Goal: Information Seeking & Learning: Learn about a topic

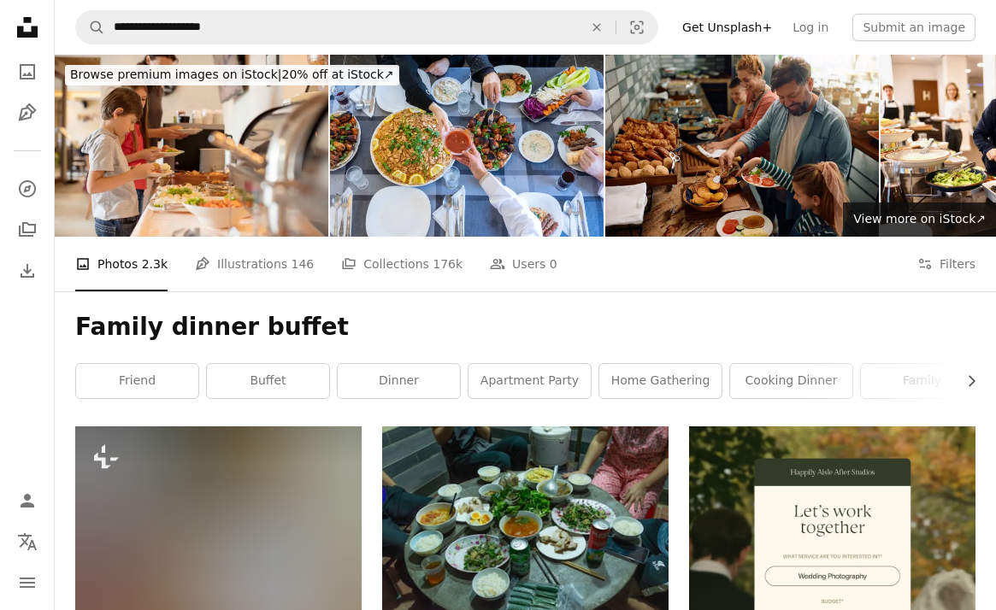
scroll to position [9160, 0]
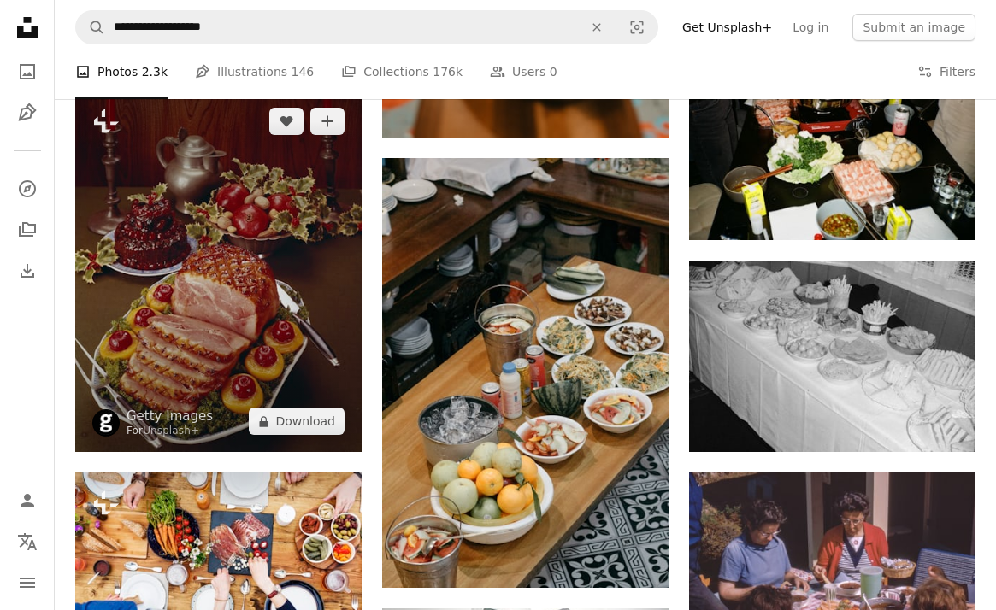
click at [132, 255] on img at bounding box center [218, 272] width 286 height 362
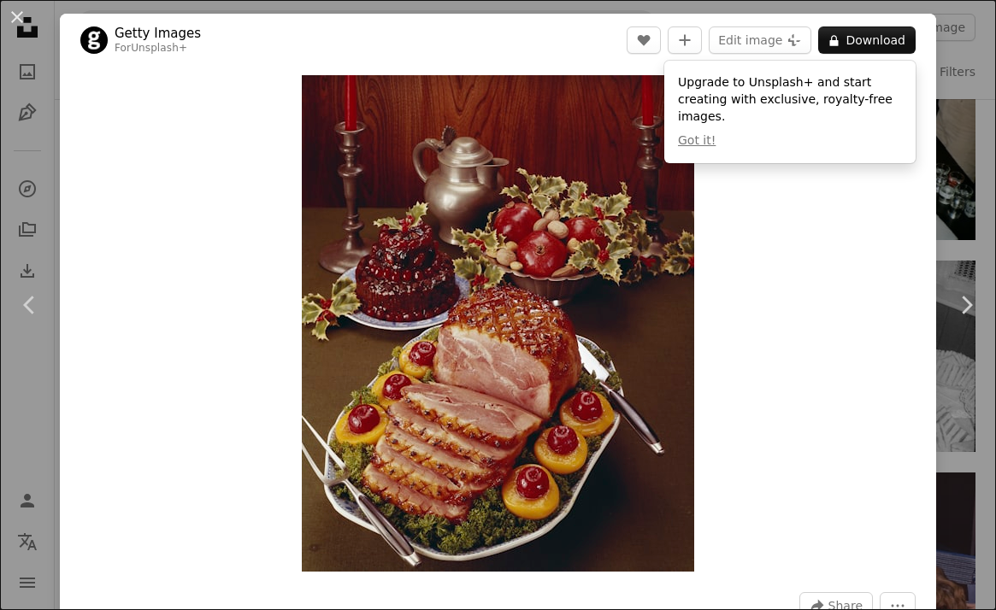
click at [144, 31] on link "Getty Images" at bounding box center [158, 33] width 86 height 17
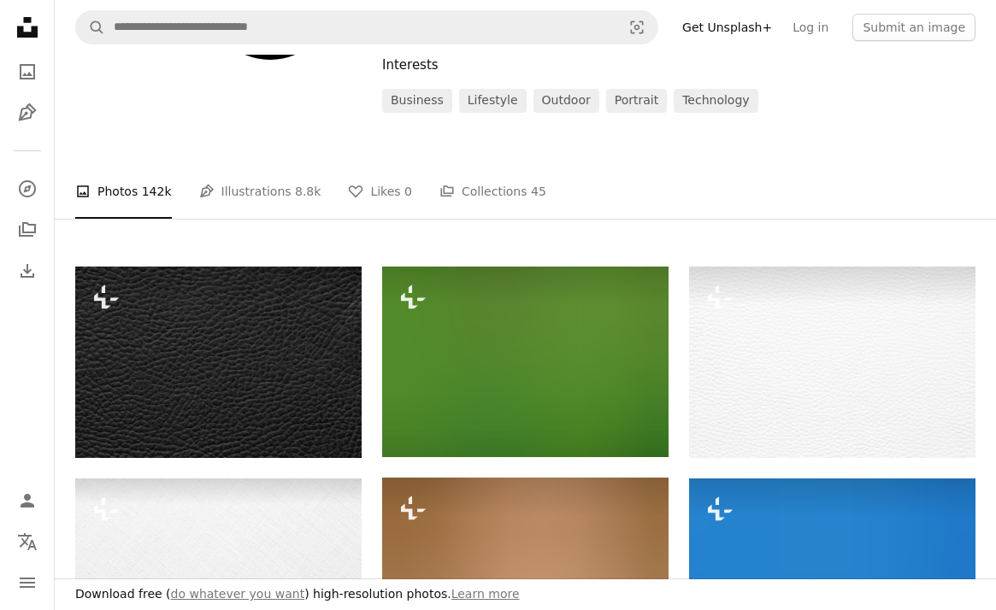
scroll to position [168, 0]
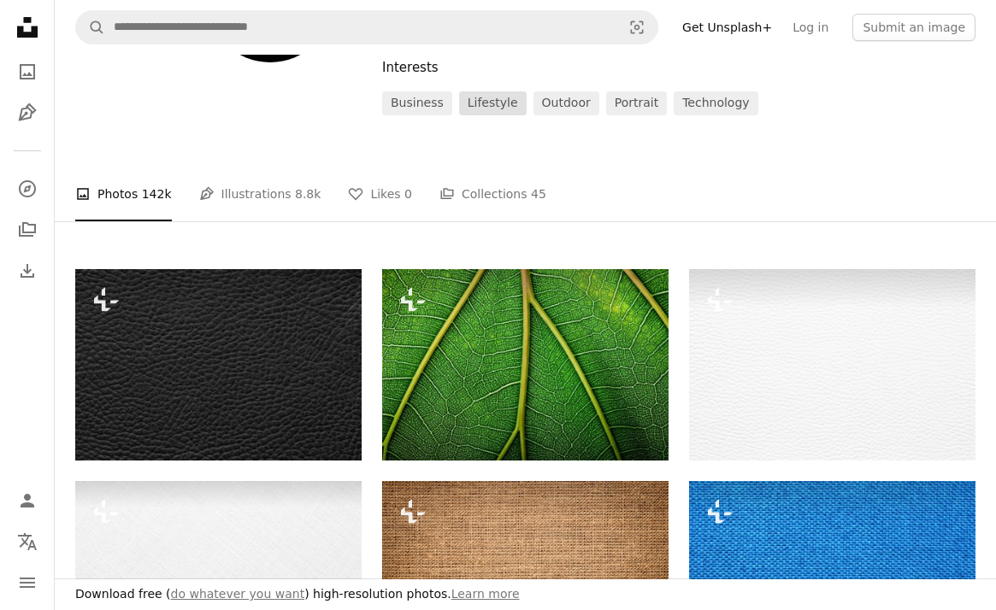
click at [493, 100] on link "lifestyle" at bounding box center [493, 103] width 68 height 24
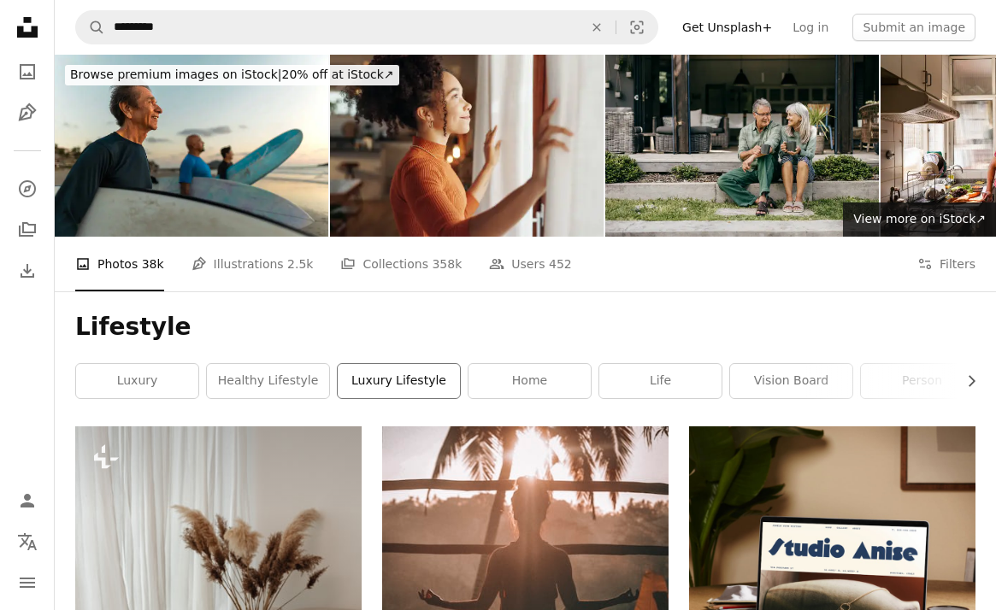
click at [388, 388] on link "luxury lifestyle" at bounding box center [399, 381] width 122 height 34
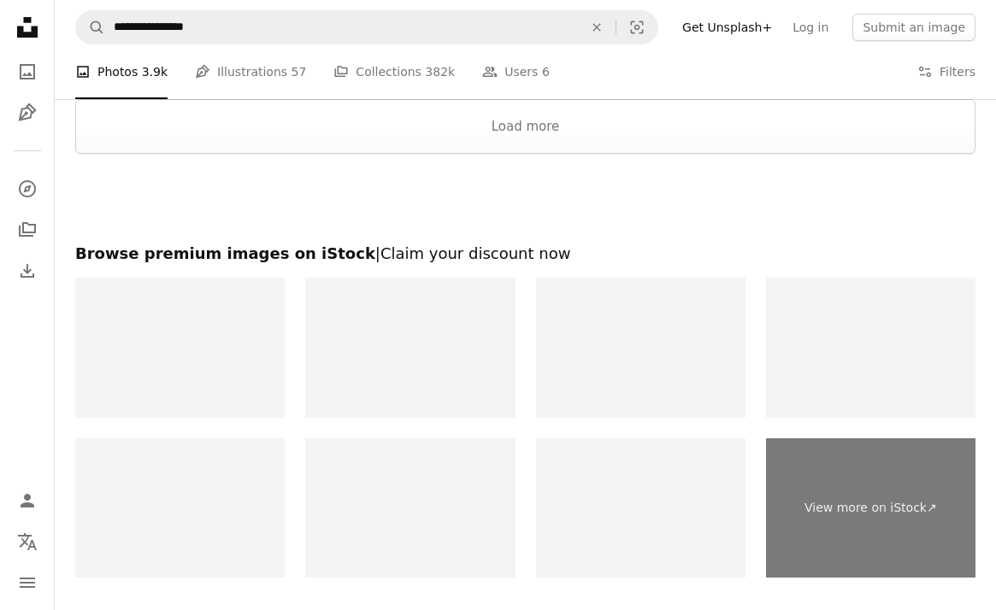
scroll to position [3336, 0]
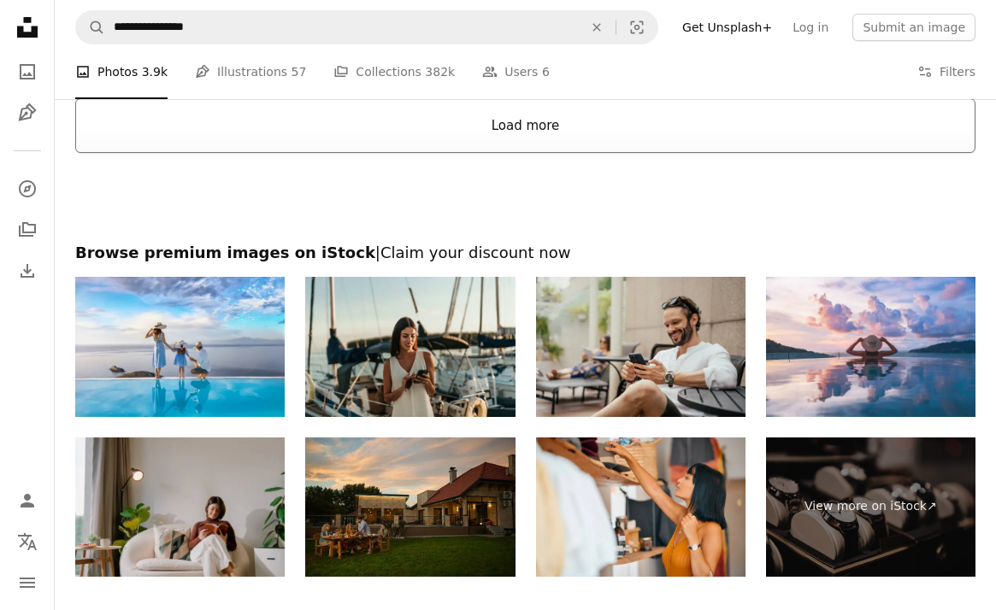
click at [581, 138] on button "Load more" at bounding box center [525, 125] width 900 height 55
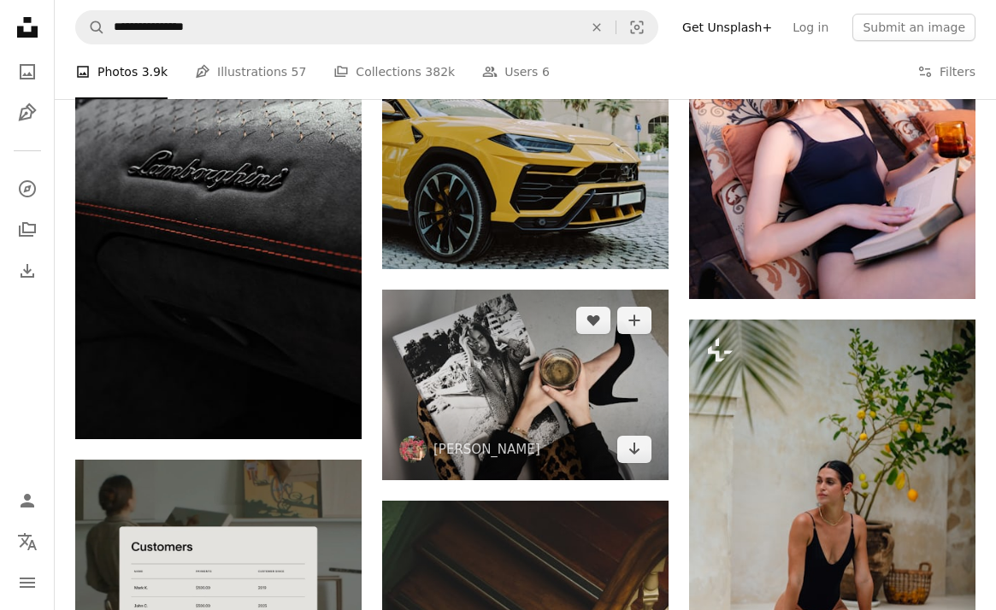
click at [521, 385] on img at bounding box center [525, 385] width 286 height 191
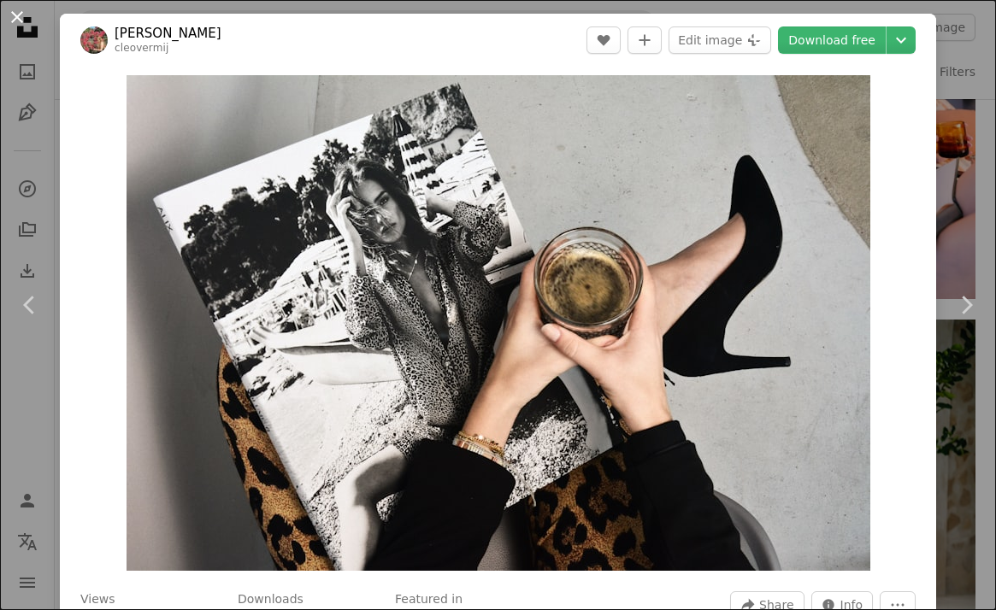
click at [21, 24] on button "An X shape" at bounding box center [17, 17] width 21 height 21
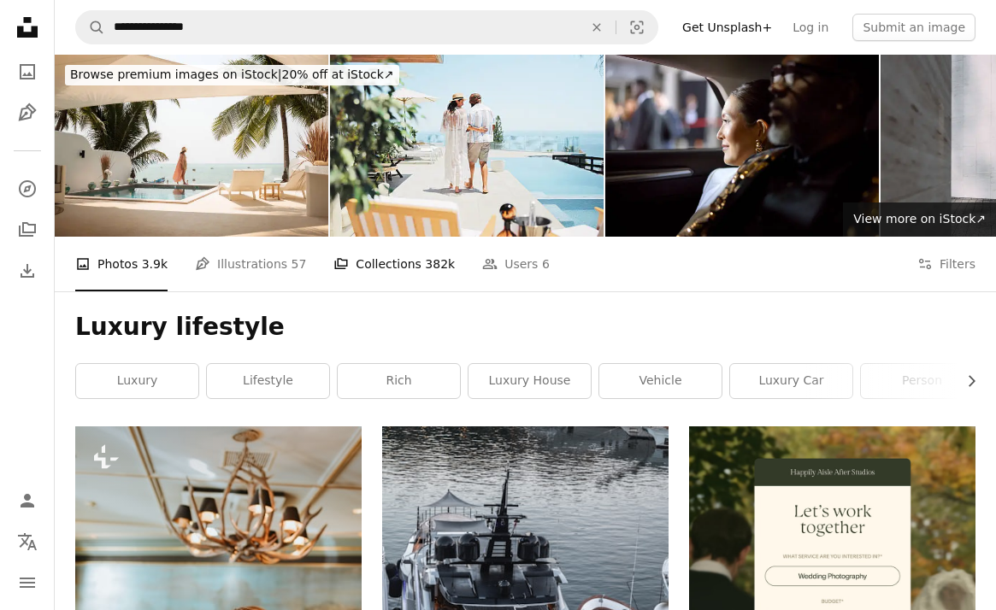
click at [362, 268] on link "A stack of folders Collections 382k" at bounding box center [393, 264] width 121 height 55
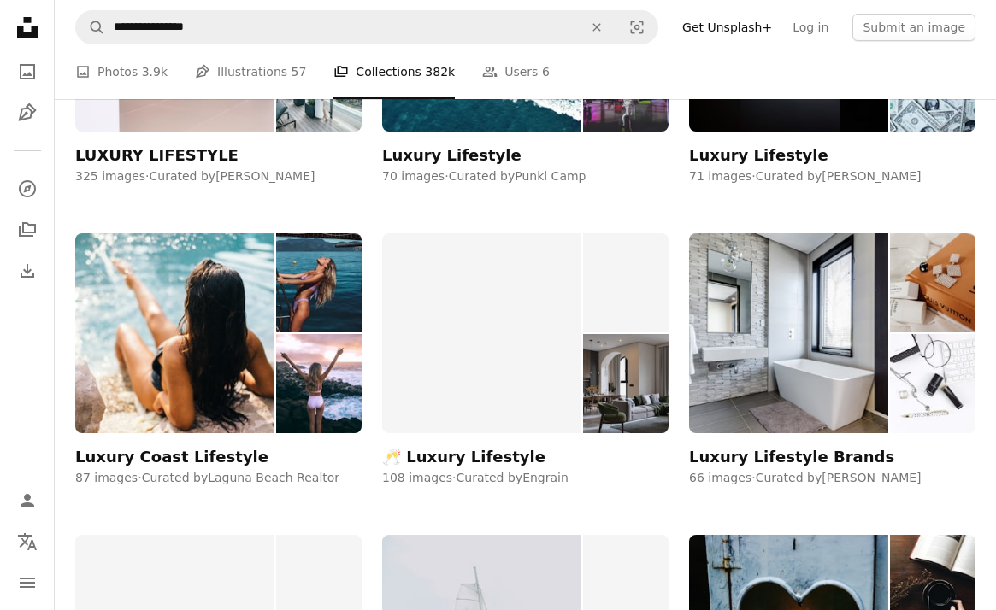
scroll to position [497, 0]
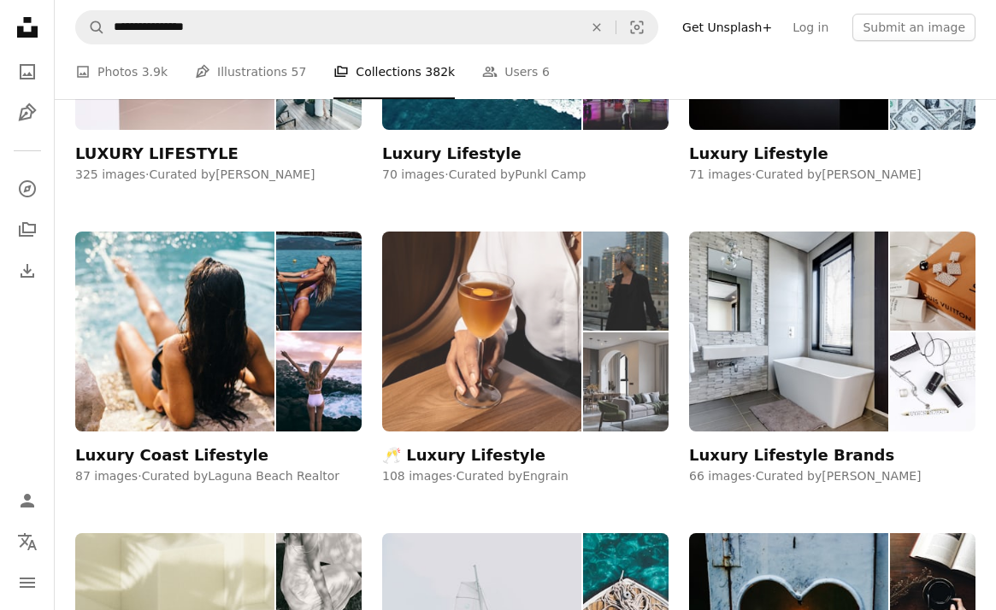
click at [447, 385] on img at bounding box center [481, 332] width 199 height 201
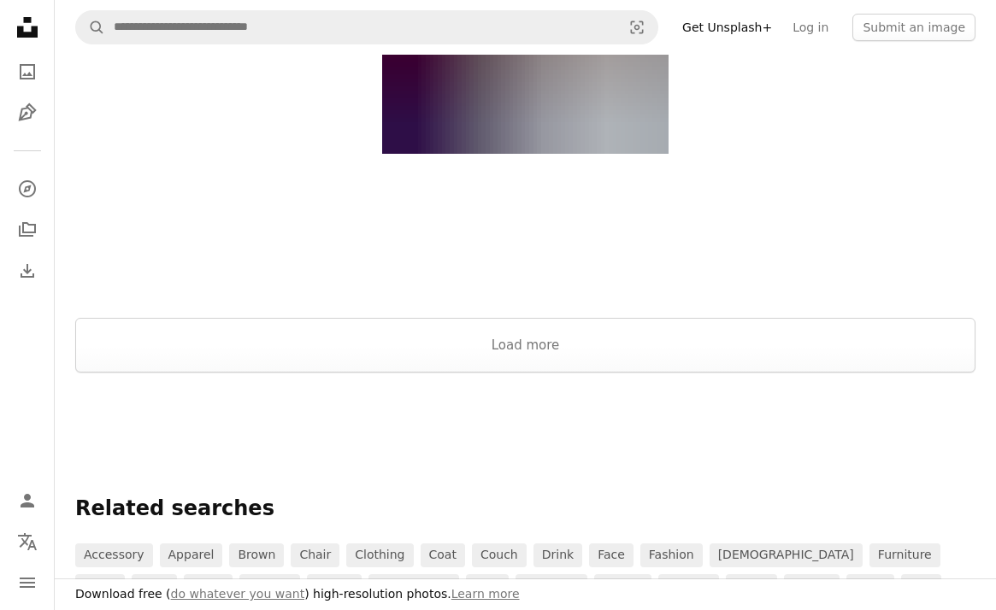
scroll to position [3159, 0]
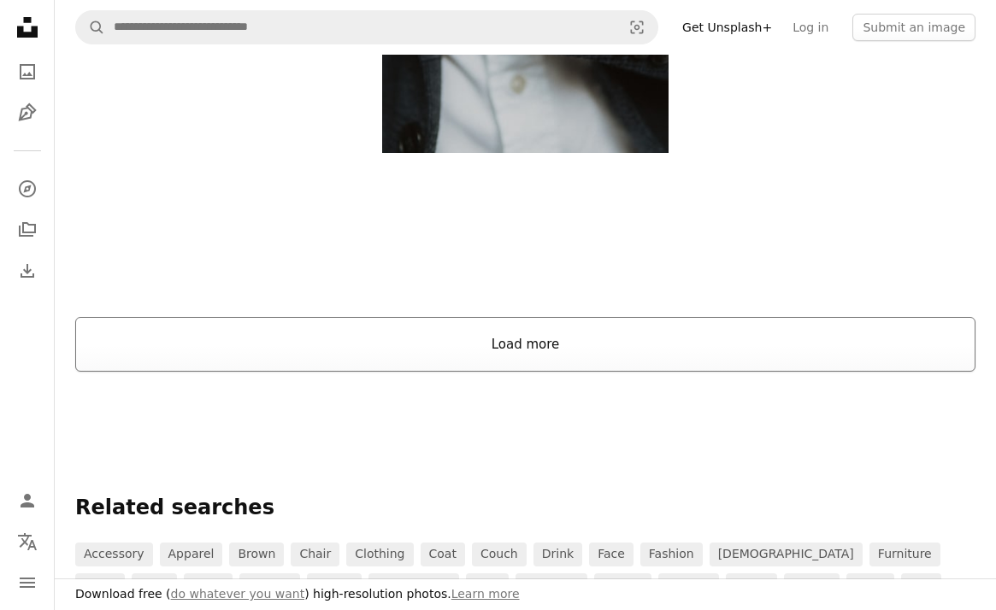
click at [297, 340] on button "Load more" at bounding box center [525, 344] width 900 height 55
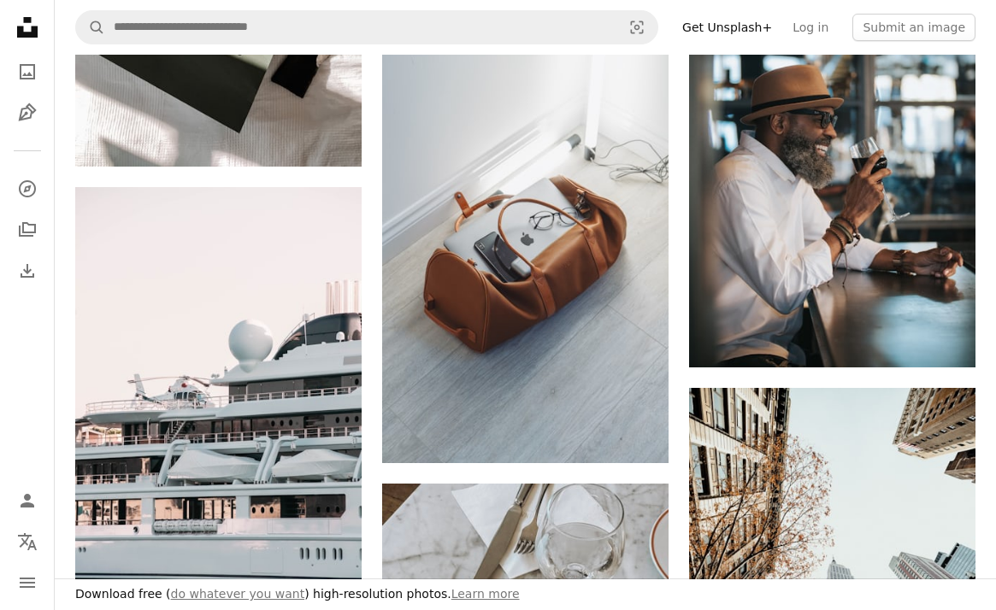
scroll to position [4639, 0]
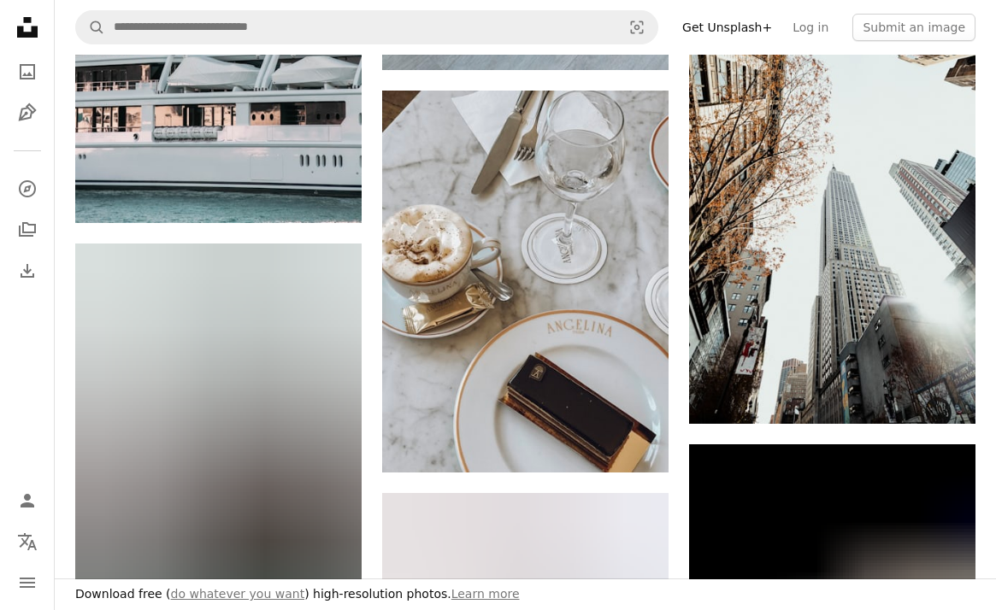
scroll to position [5036, 0]
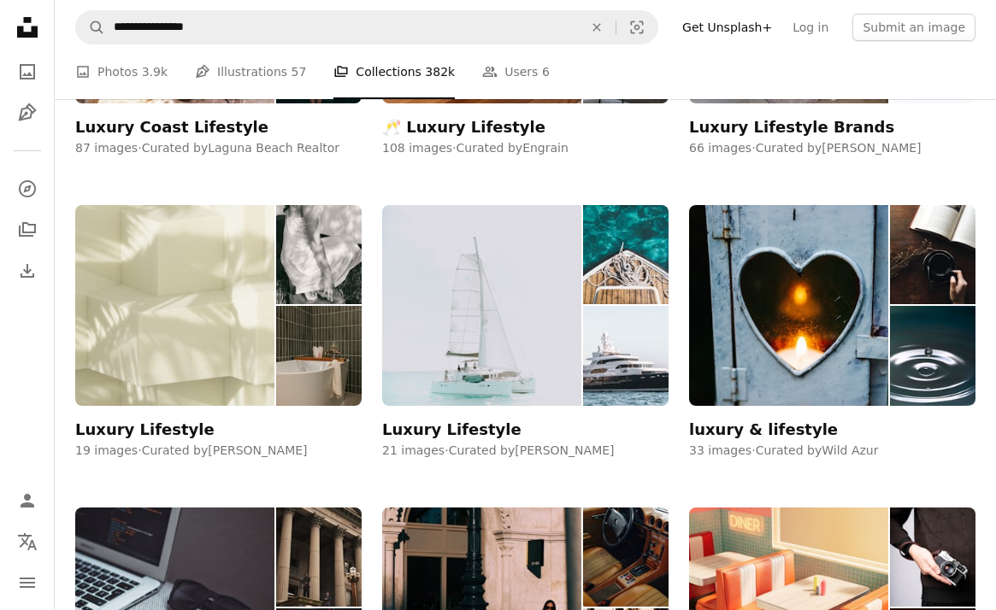
scroll to position [830, 0]
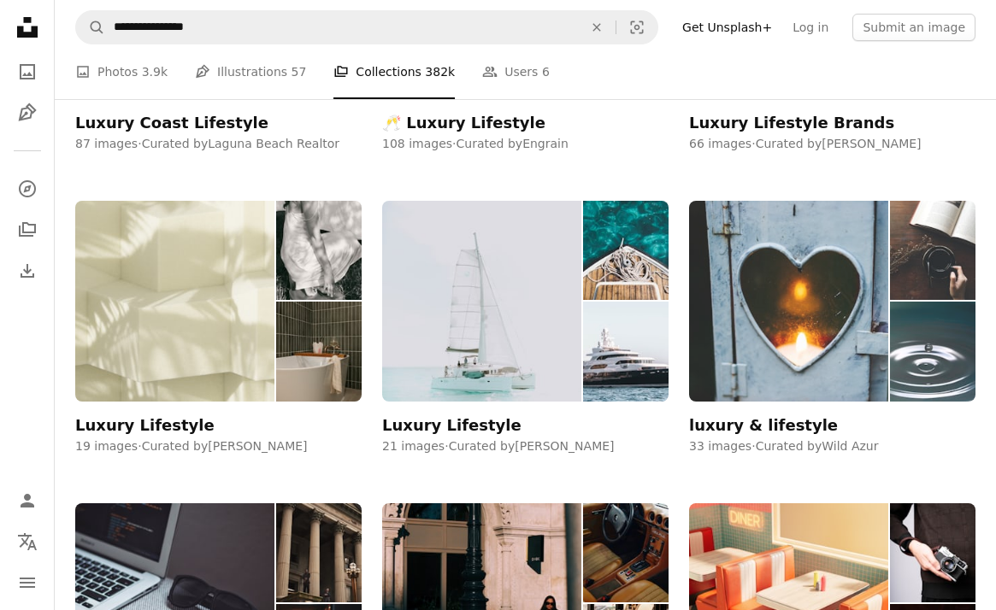
click at [841, 365] on img at bounding box center [788, 301] width 199 height 201
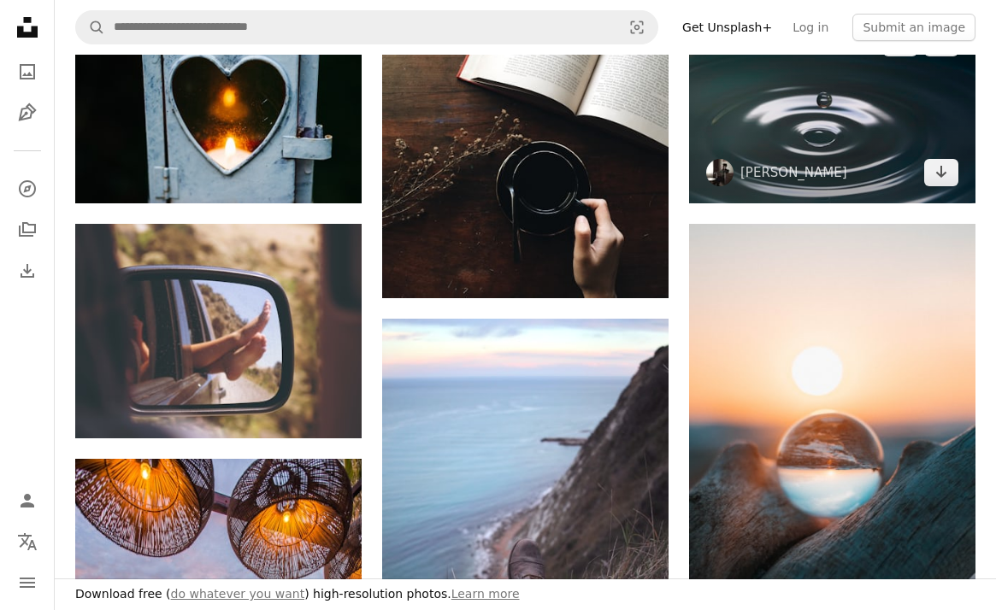
scroll to position [288, 0]
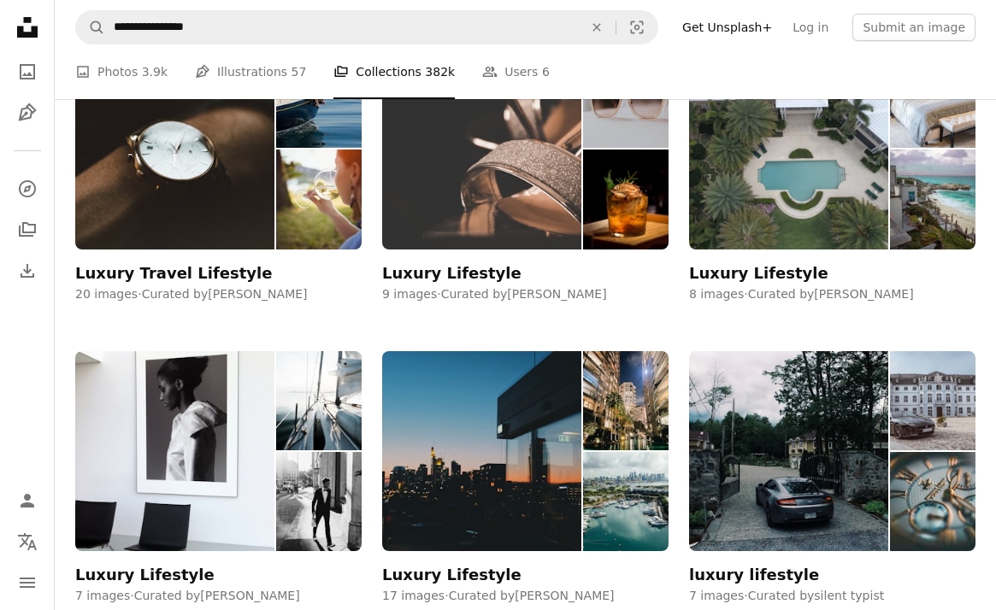
scroll to position [1598, 0]
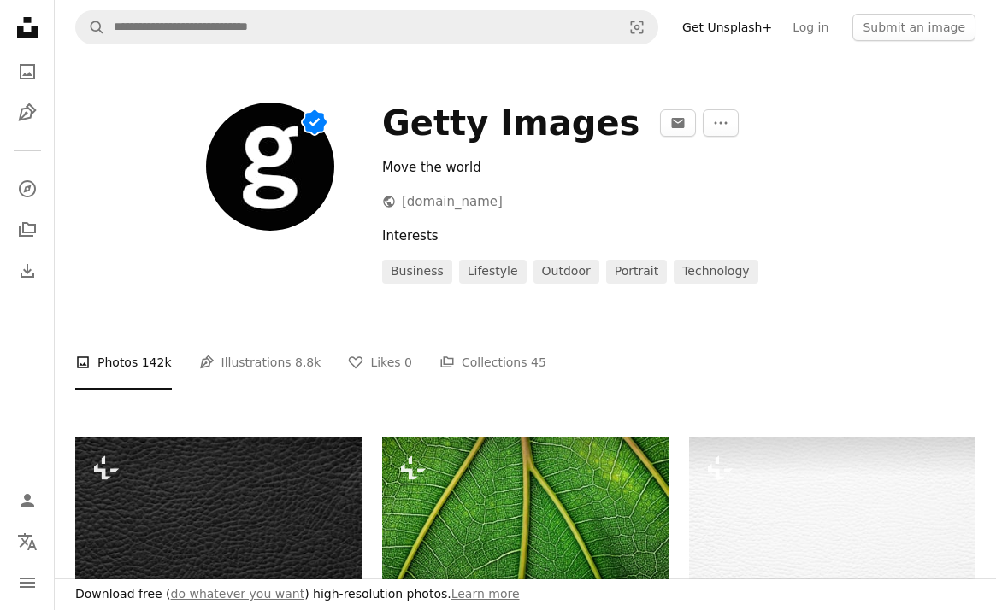
scroll to position [168, 0]
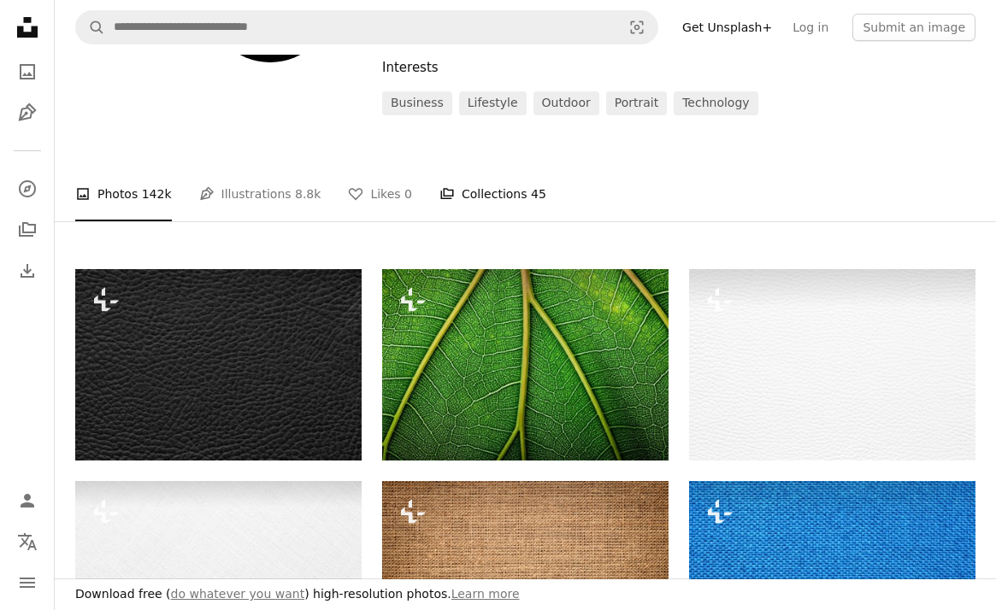
click at [463, 184] on link "A stack of folders Collections 45" at bounding box center [492, 194] width 107 height 55
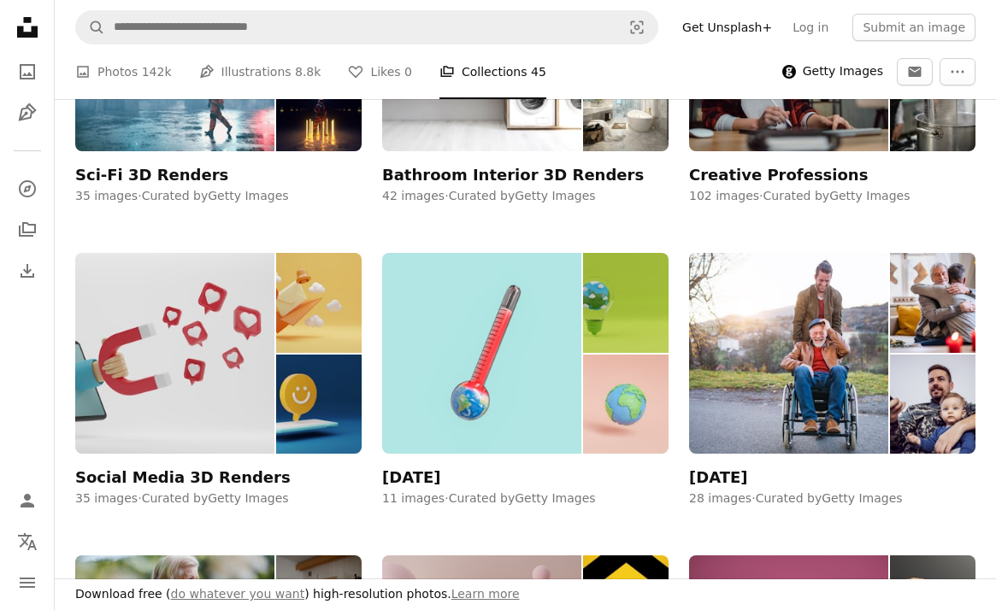
scroll to position [2298, 0]
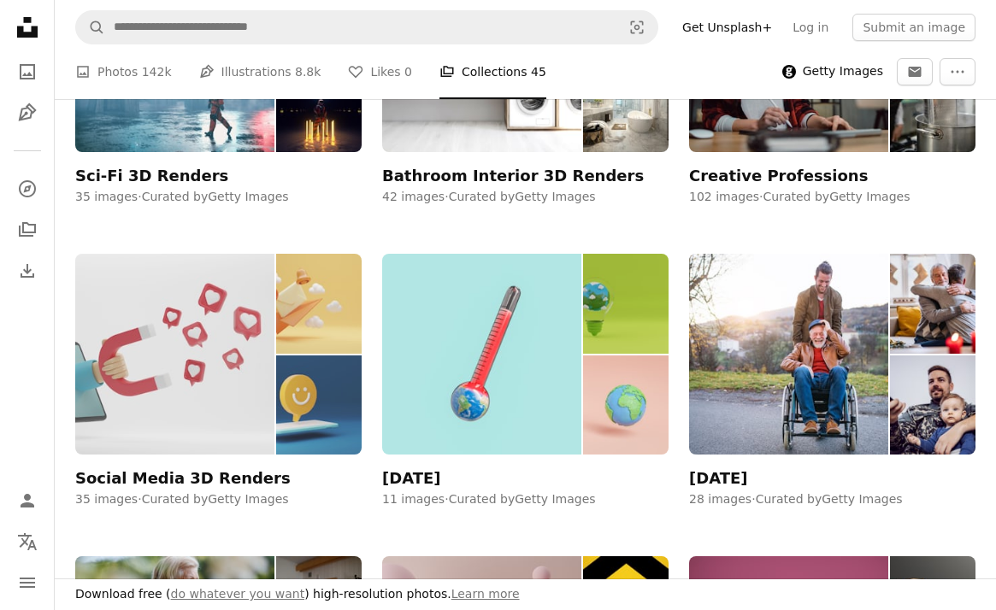
click at [220, 430] on img at bounding box center [174, 354] width 199 height 201
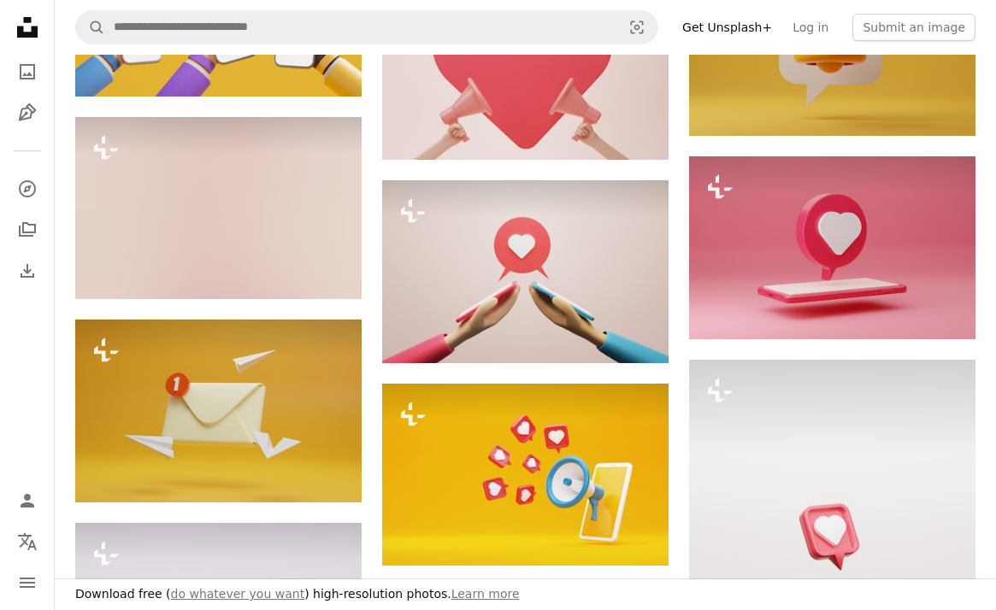
scroll to position [761, 0]
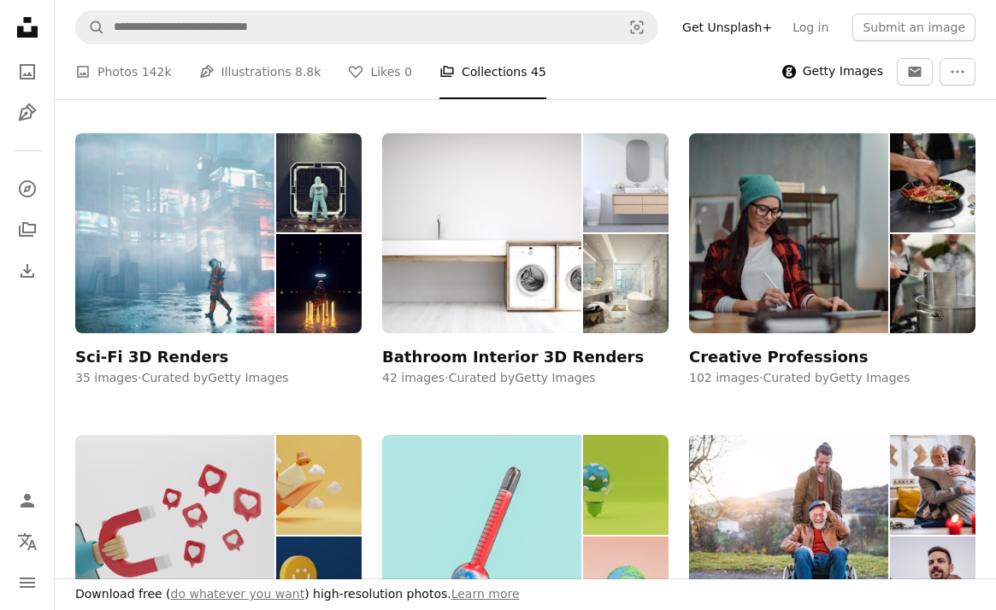
scroll to position [2114, 0]
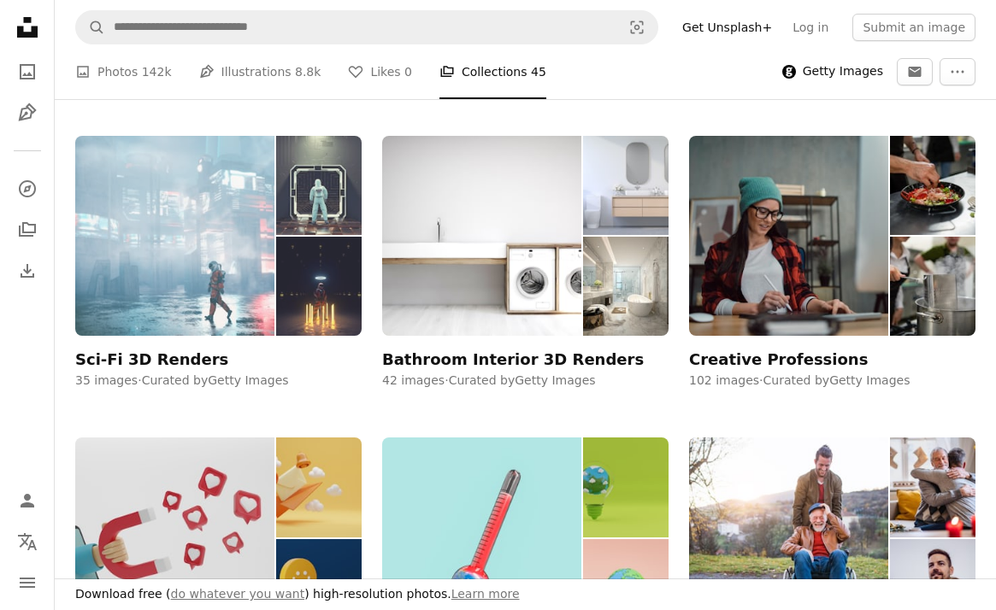
click at [153, 252] on img at bounding box center [174, 236] width 199 height 201
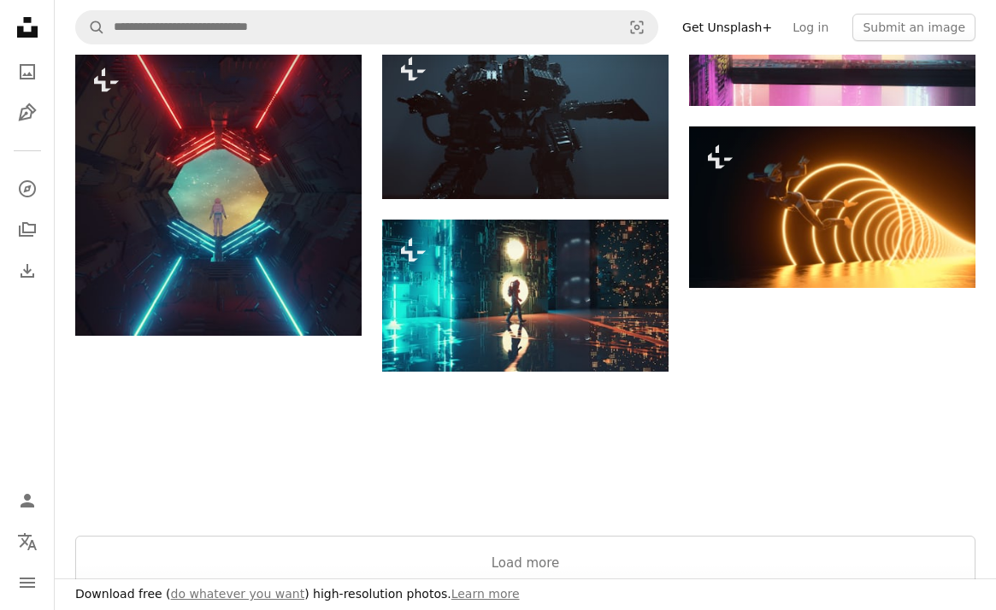
scroll to position [1591, 0]
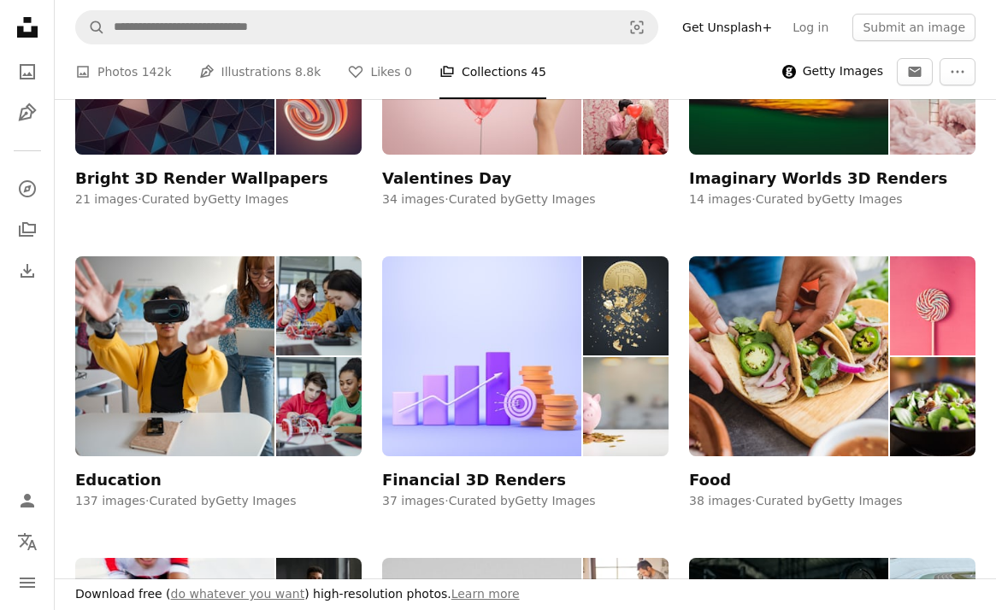
scroll to position [1389, 0]
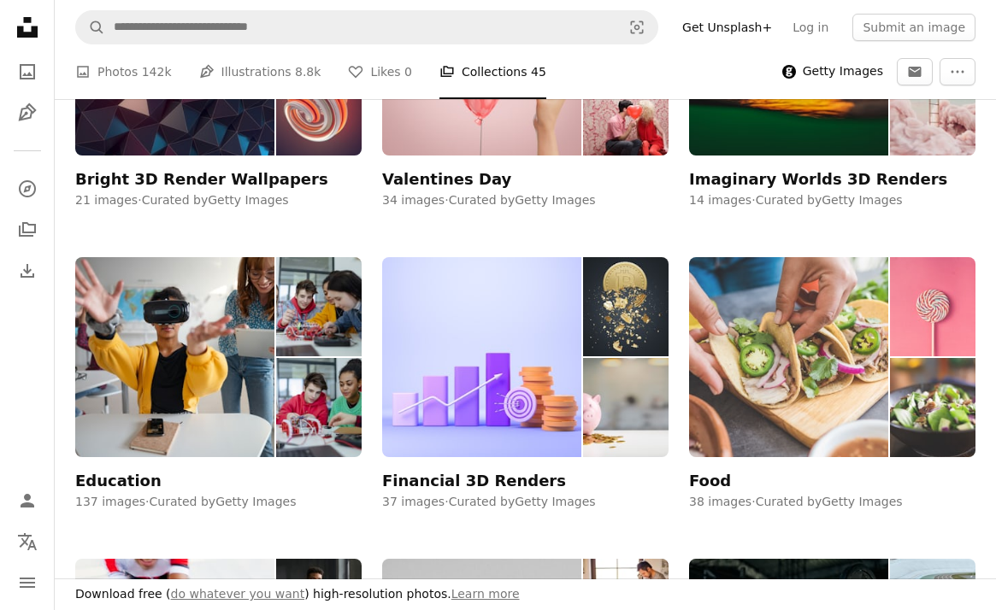
click at [884, 362] on img at bounding box center [788, 357] width 199 height 201
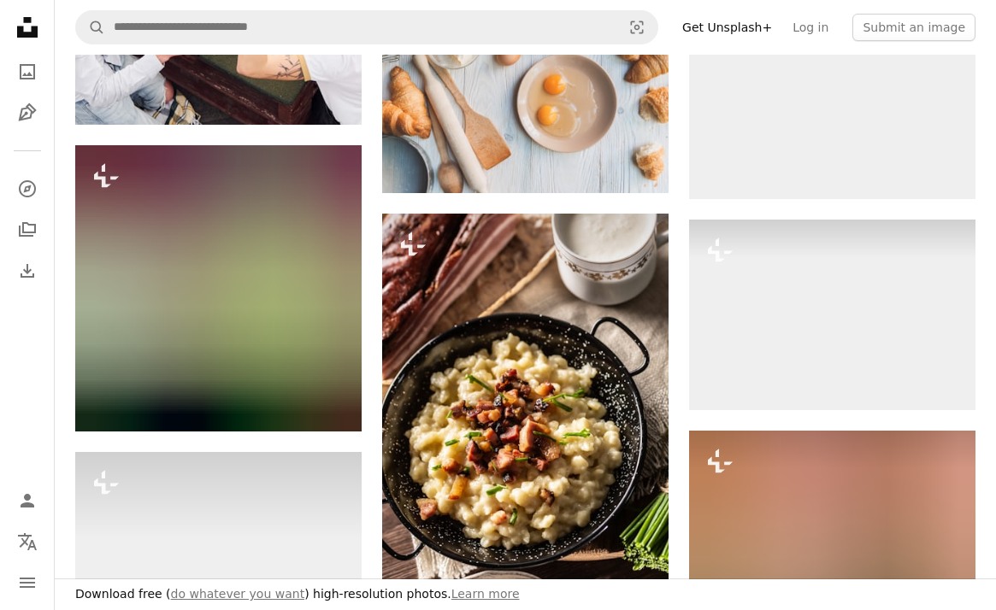
scroll to position [1267, 0]
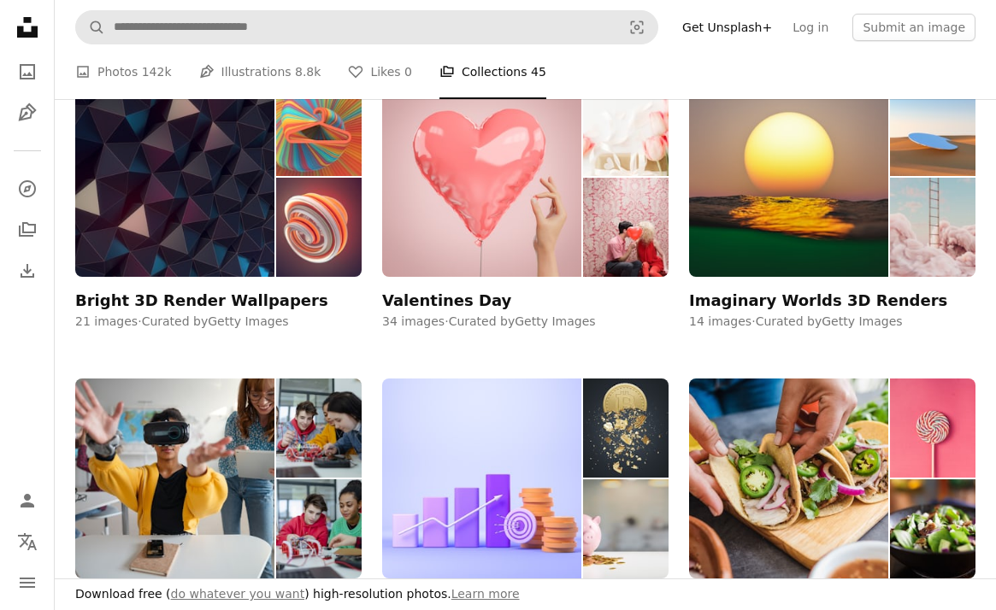
scroll to position [1389, 0]
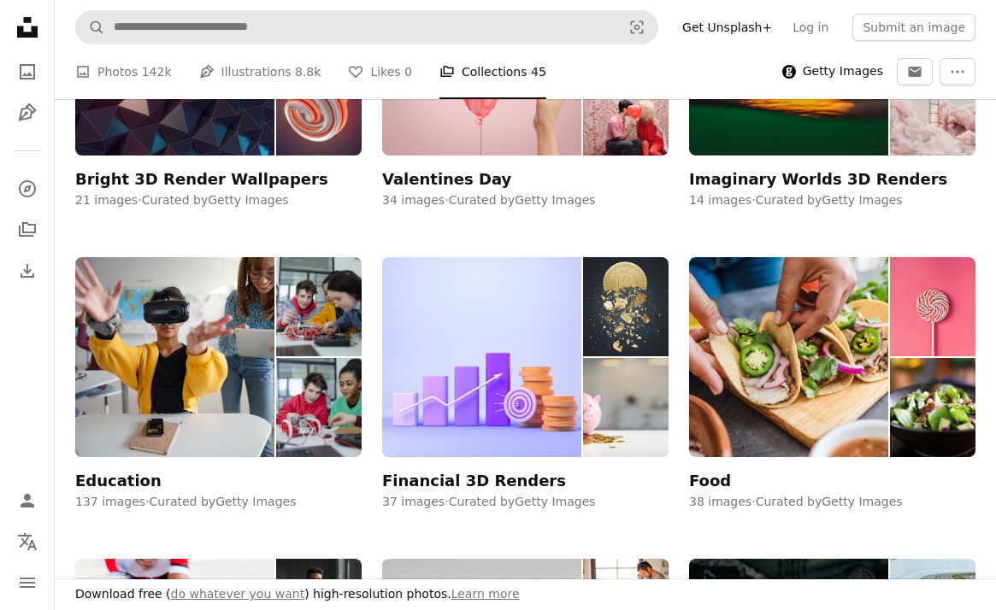
scroll to position [168, 0]
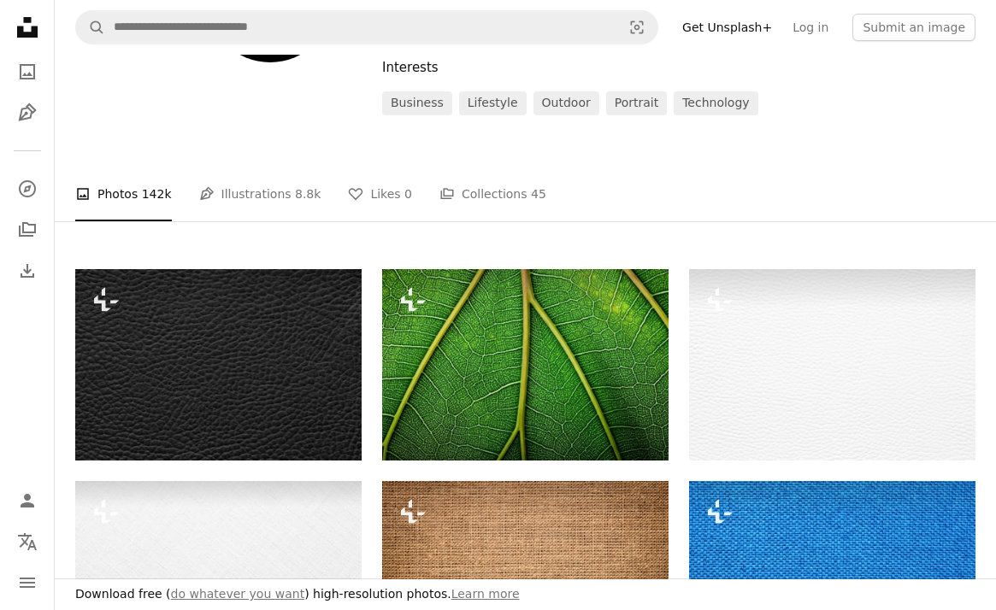
click at [33, 29] on icon at bounding box center [27, 27] width 21 height 21
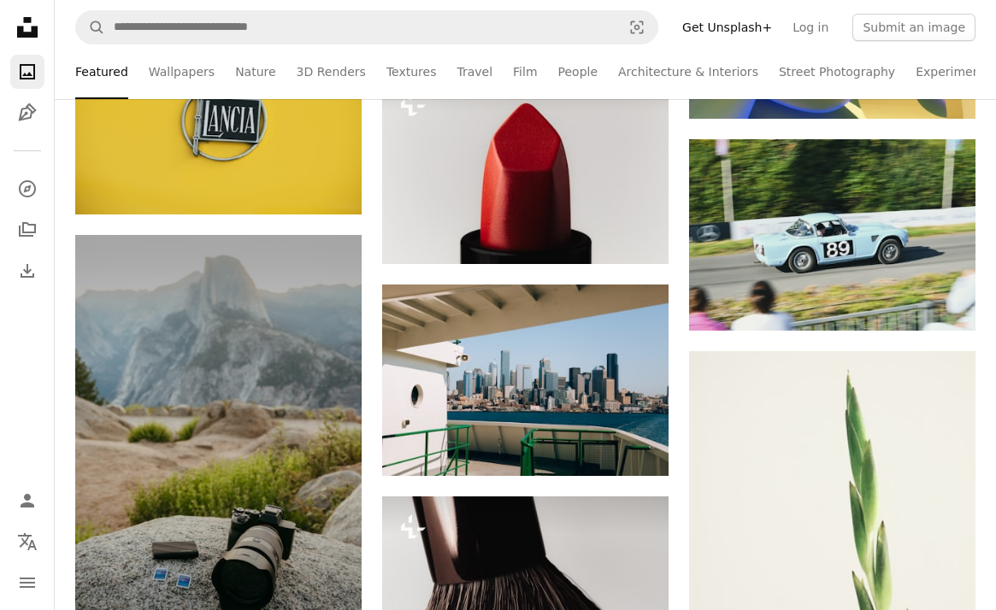
scroll to position [561, 0]
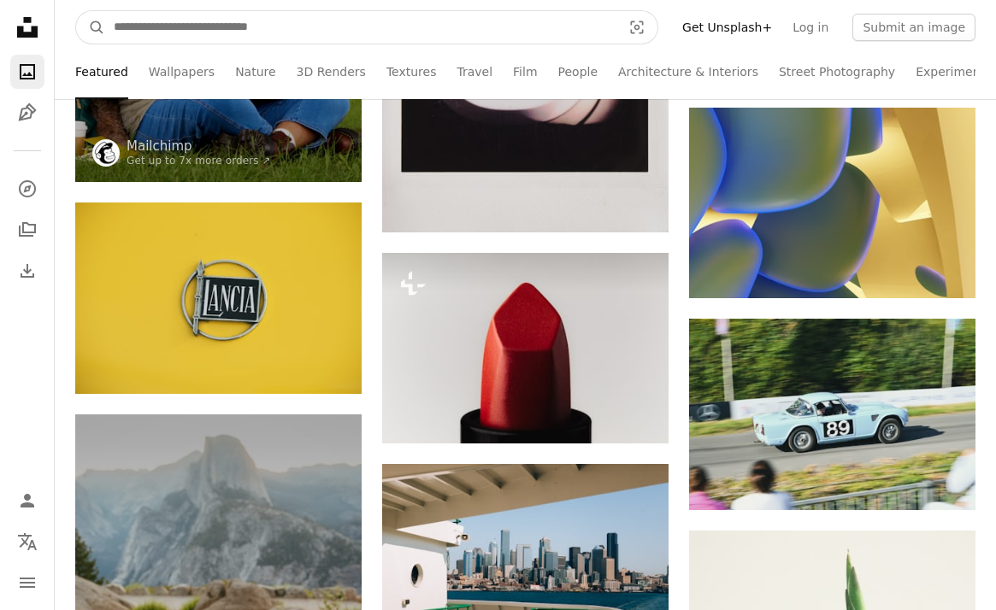
click at [336, 31] on input "Find visuals sitewide" at bounding box center [360, 27] width 511 height 32
type input "**********"
click at [91, 27] on button "A magnifying glass" at bounding box center [90, 27] width 29 height 32
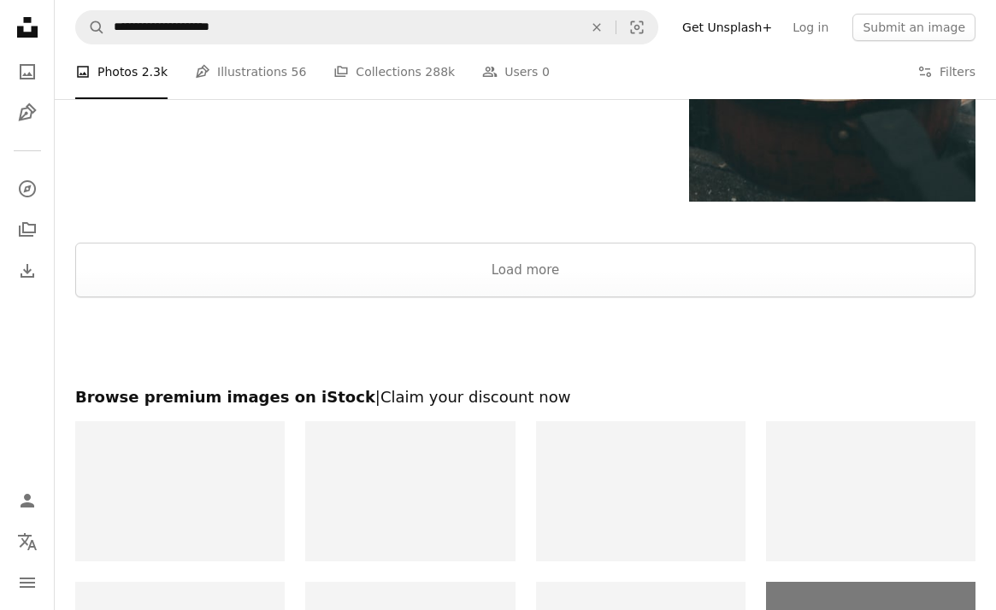
scroll to position [2269, 0]
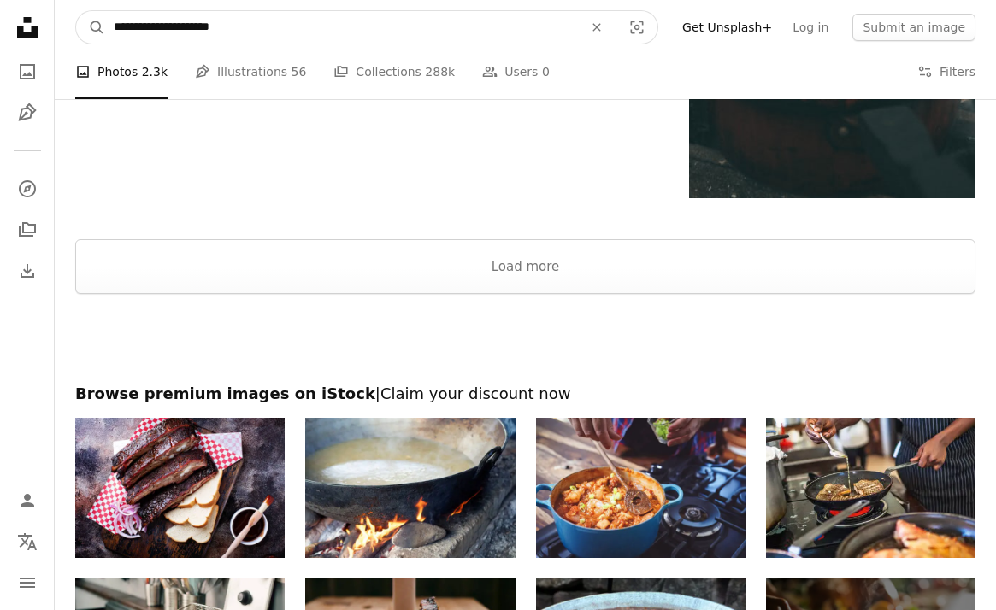
click at [354, 29] on input "**********" at bounding box center [341, 27] width 473 height 32
type input "**********"
click at [91, 27] on button "A magnifying glass" at bounding box center [90, 27] width 29 height 32
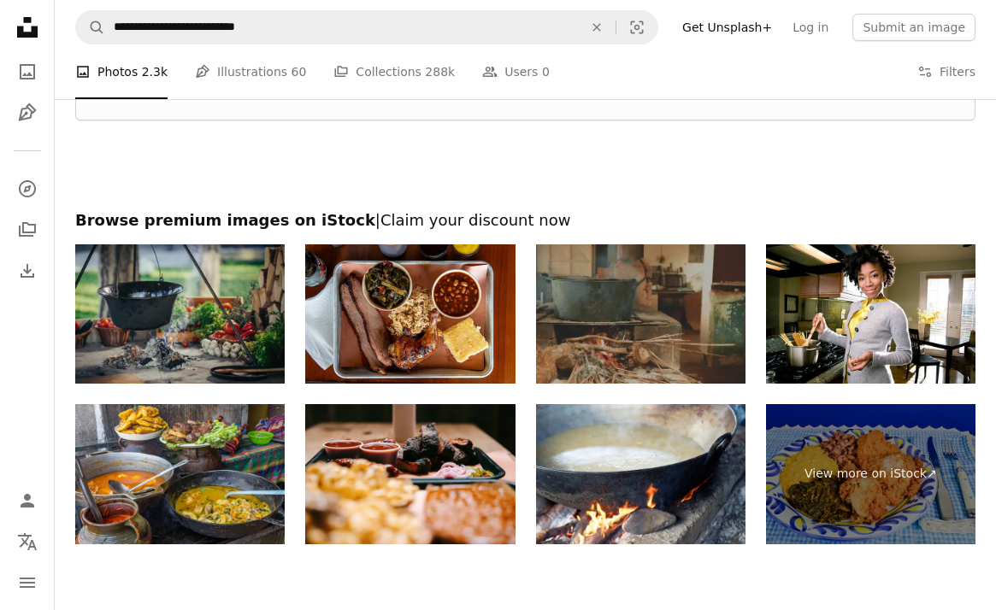
scroll to position [2341, 0]
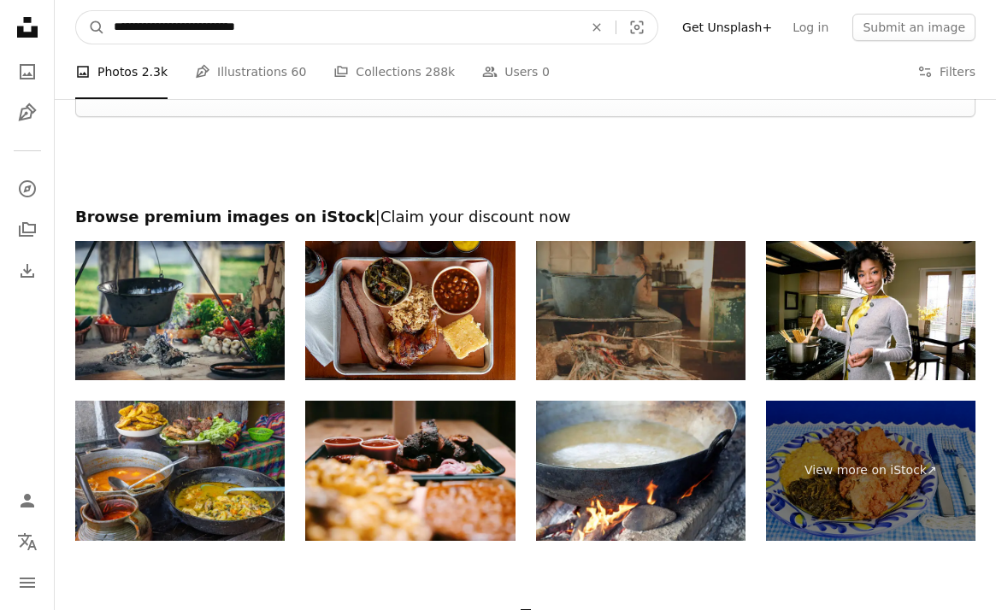
click at [310, 26] on input "**********" at bounding box center [341, 27] width 473 height 32
drag, startPoint x: 271, startPoint y: 30, endPoint x: 195, endPoint y: 32, distance: 76.1
click at [195, 32] on input "**********" at bounding box center [341, 27] width 473 height 32
type input "**********"
click at [91, 27] on button "A magnifying glass" at bounding box center [90, 27] width 29 height 32
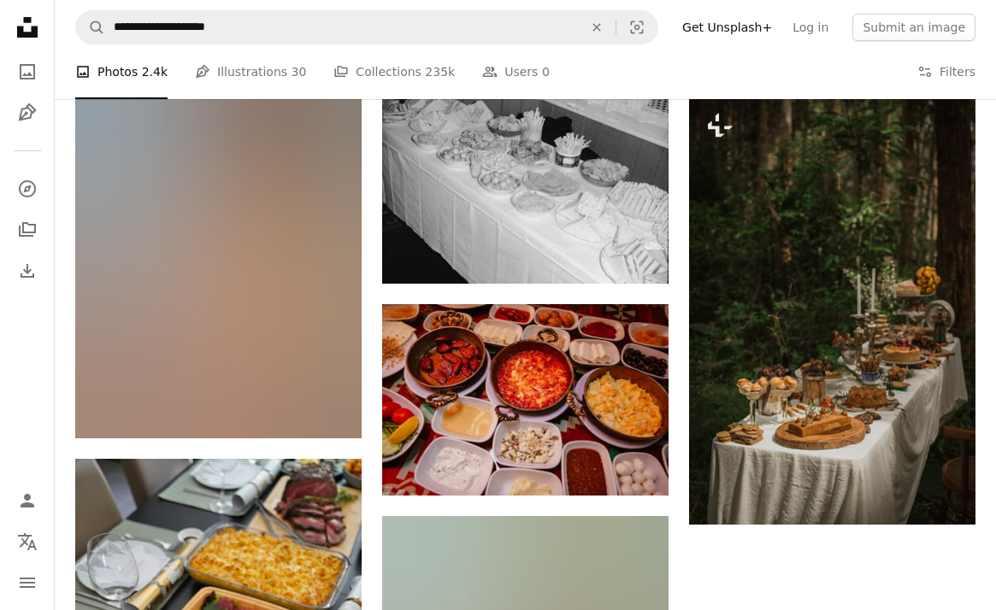
scroll to position [1631, 0]
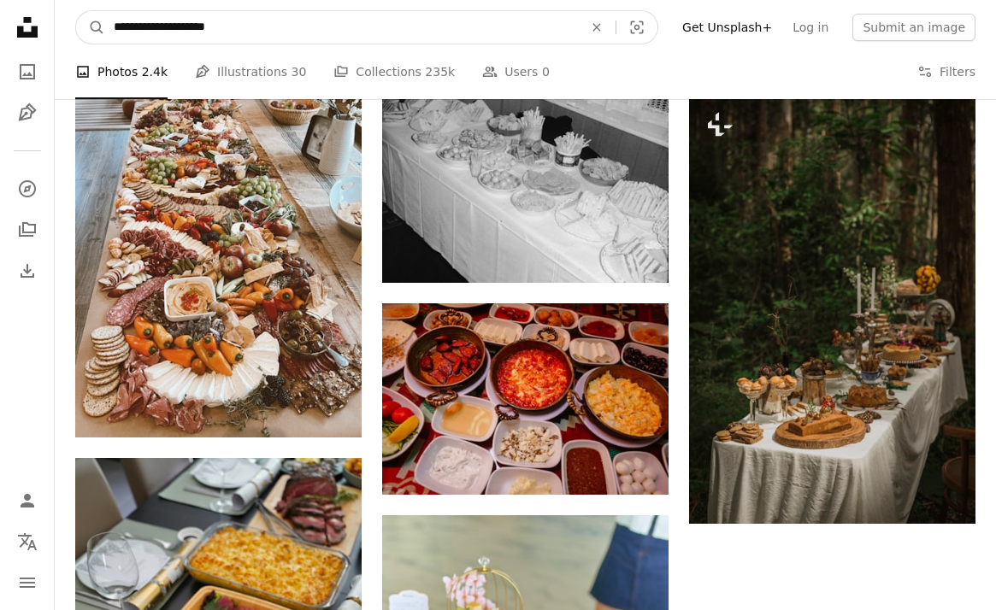
click at [177, 30] on input "**********" at bounding box center [341, 27] width 473 height 32
type input "**********"
click at [91, 27] on button "A magnifying glass" at bounding box center [90, 27] width 29 height 32
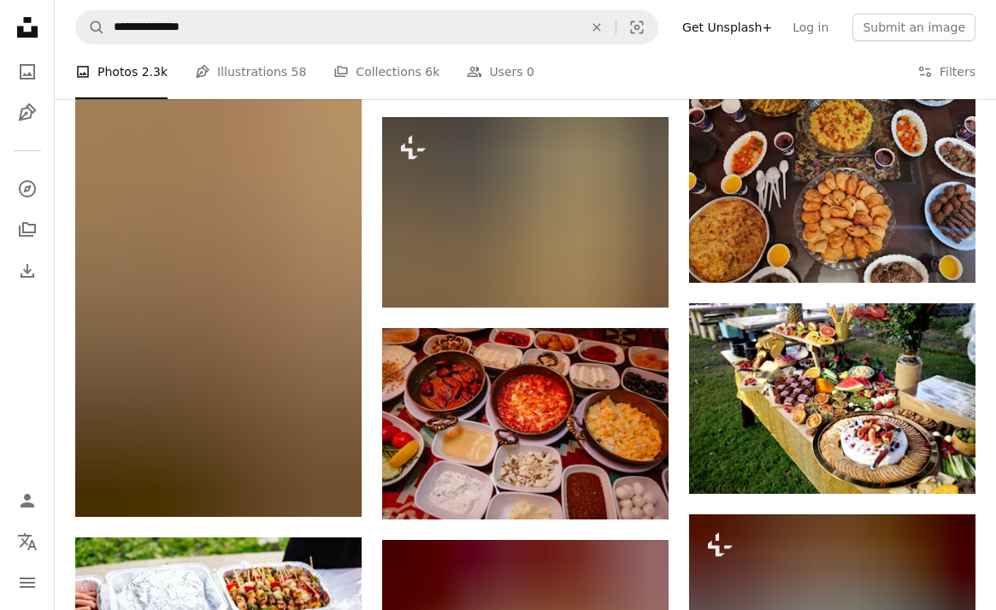
scroll to position [974, 0]
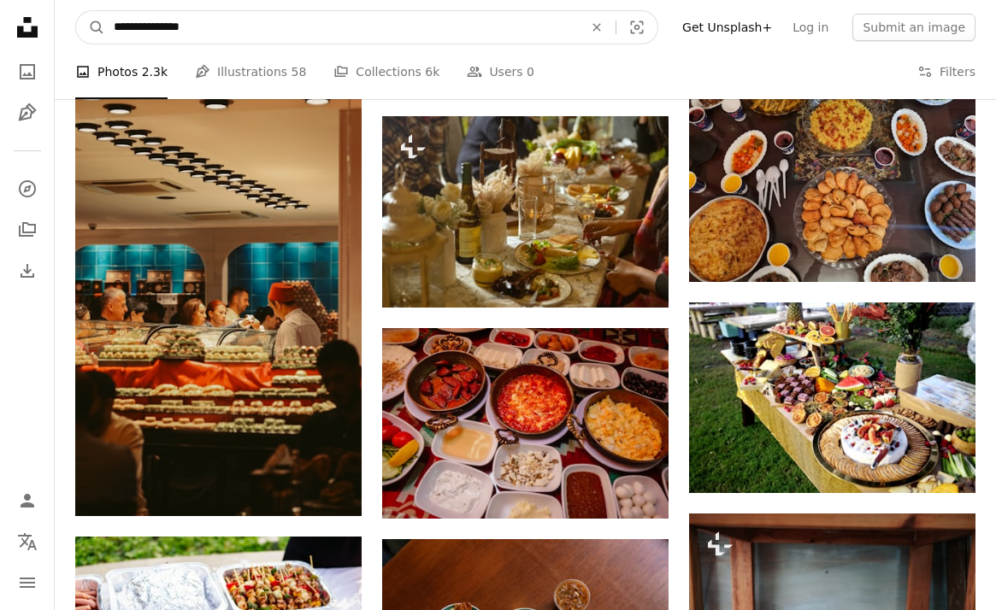
click at [146, 33] on input "**********" at bounding box center [341, 27] width 473 height 32
type input "**********"
click at [91, 27] on button "A magnifying glass" at bounding box center [90, 27] width 29 height 32
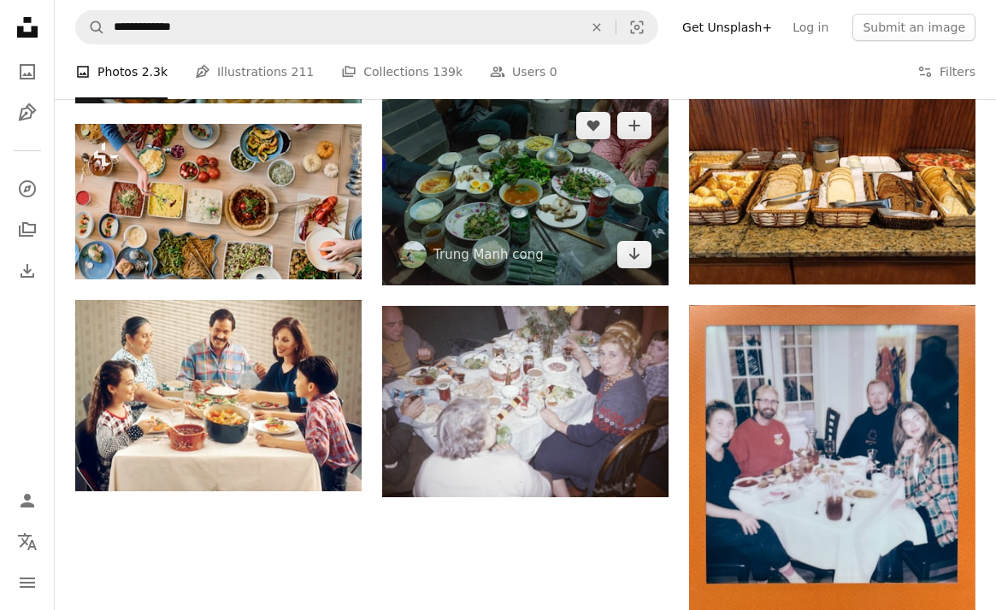
scroll to position [1862, 0]
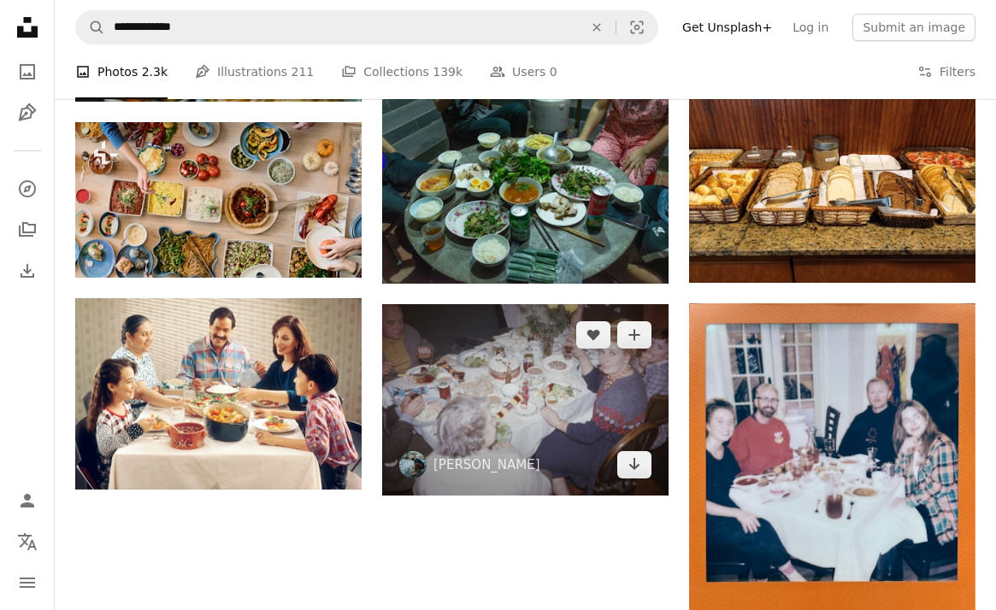
click at [479, 373] on img at bounding box center [525, 399] width 286 height 191
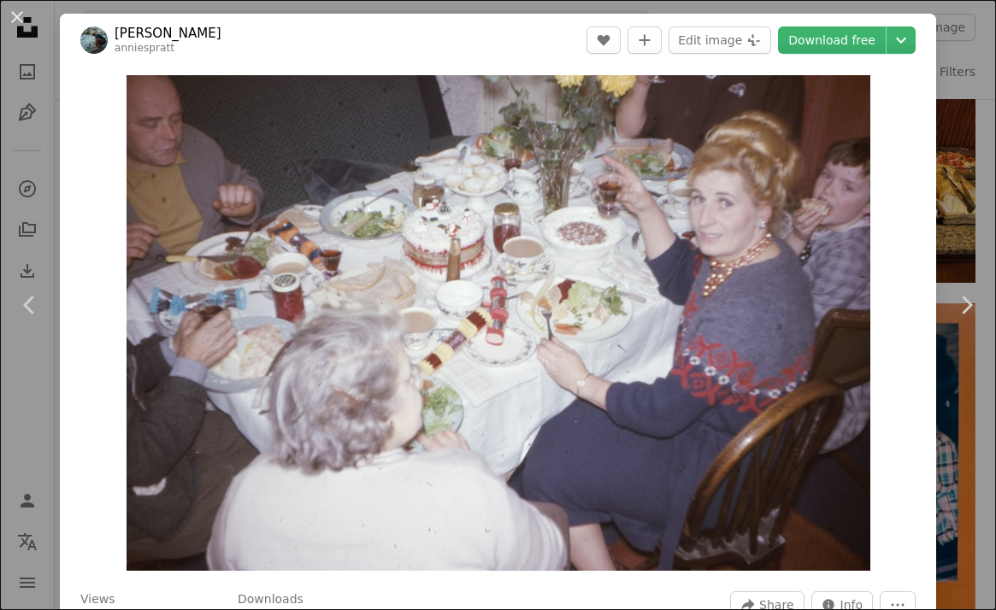
click at [173, 33] on link "[PERSON_NAME]" at bounding box center [168, 33] width 107 height 17
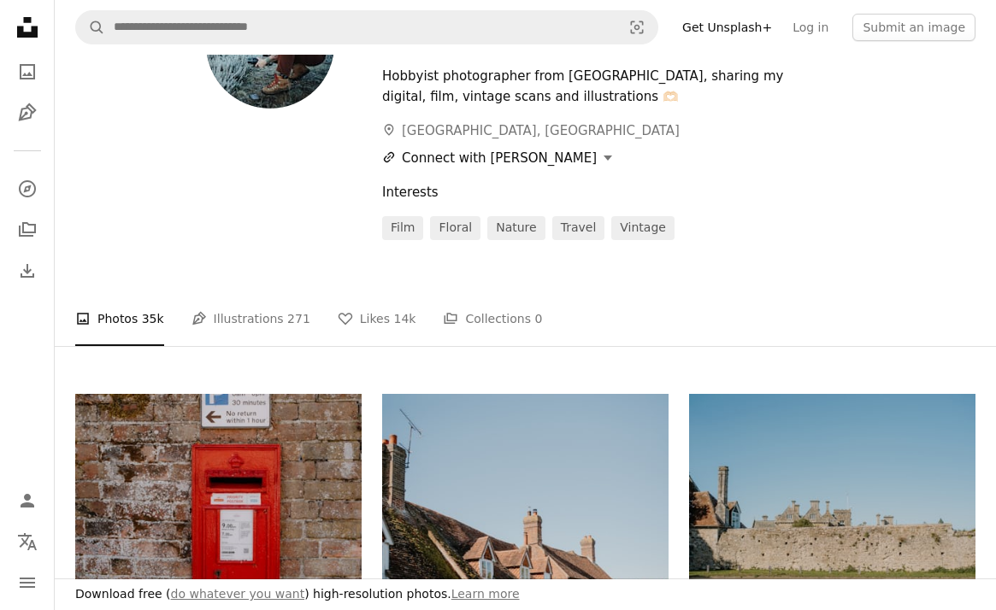
scroll to position [124, 0]
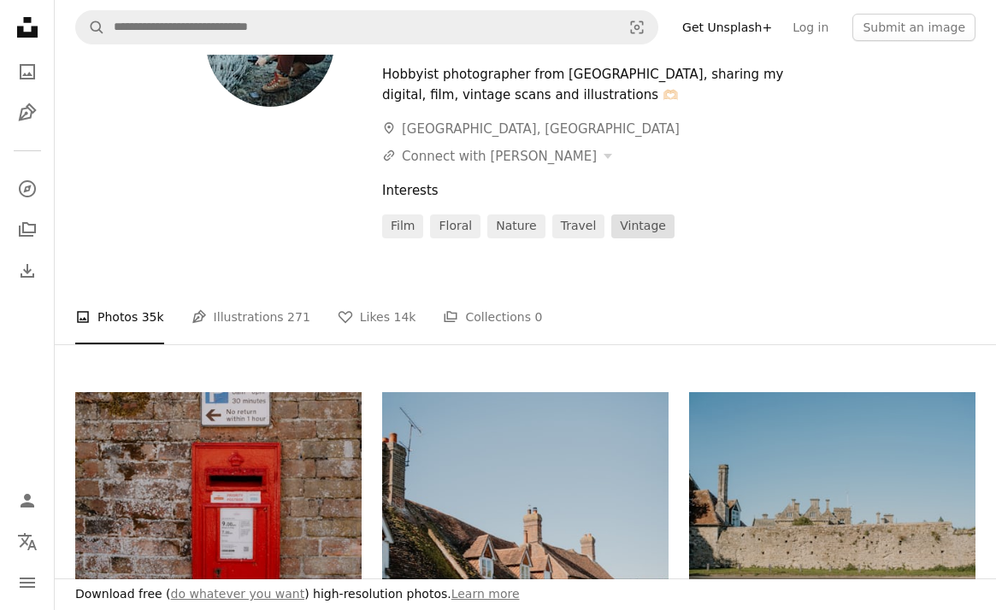
click at [645, 232] on link "vintage" at bounding box center [642, 226] width 63 height 24
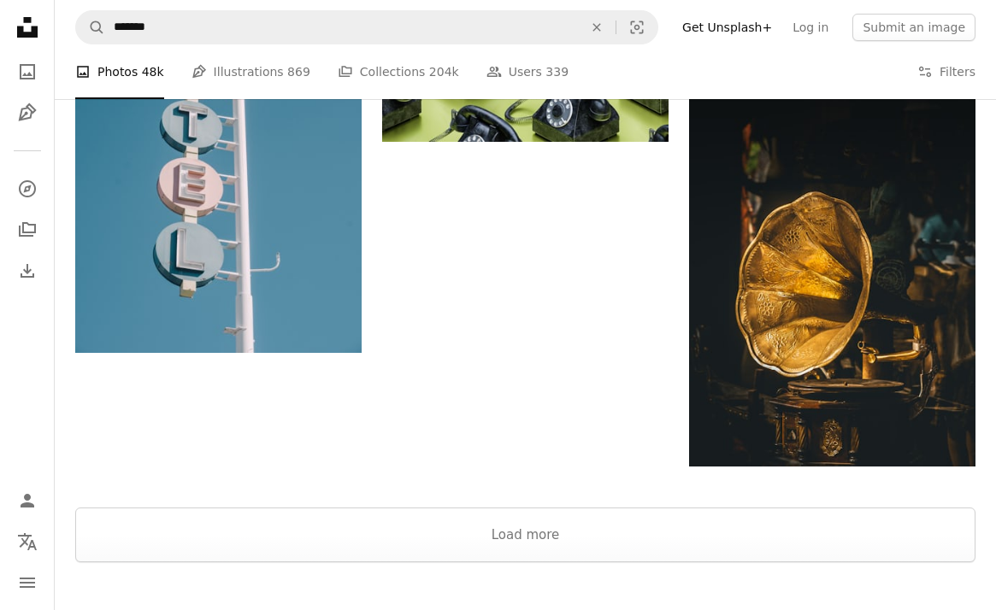
scroll to position [2583, 0]
click at [432, 527] on button "Load more" at bounding box center [525, 534] width 900 height 55
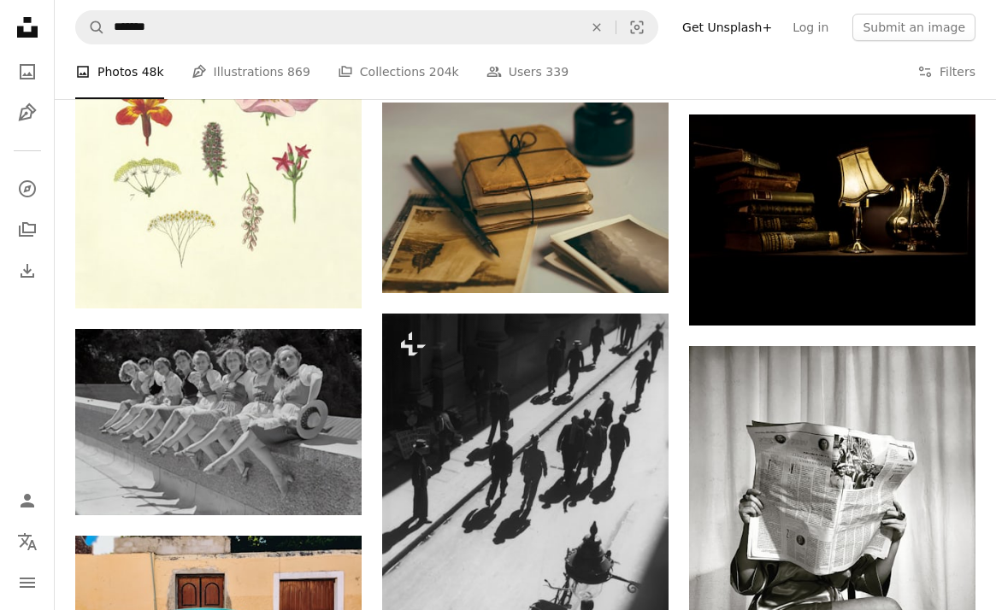
scroll to position [4810, 0]
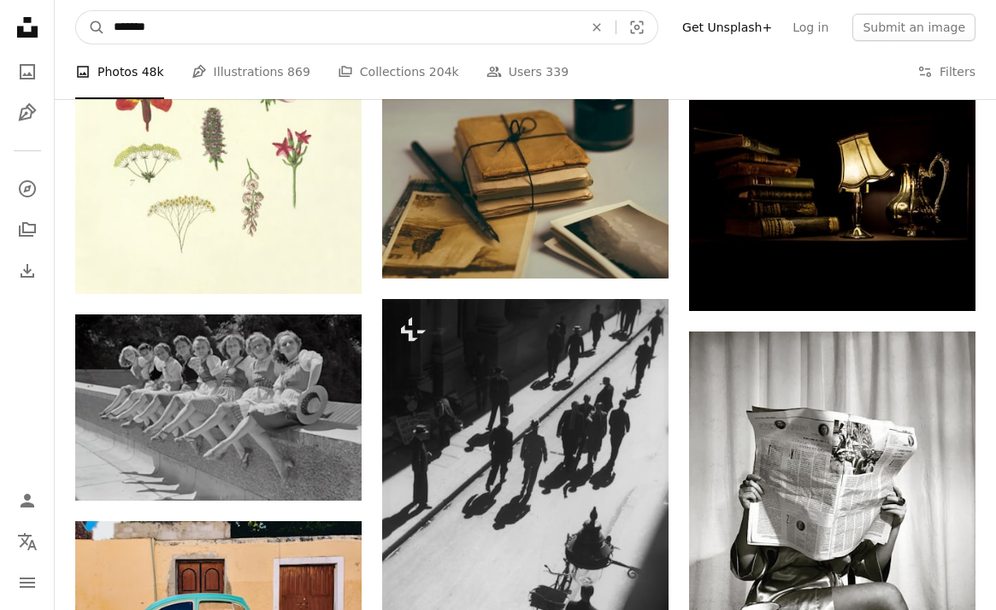
click at [224, 27] on input "*******" at bounding box center [341, 27] width 473 height 32
type input "**********"
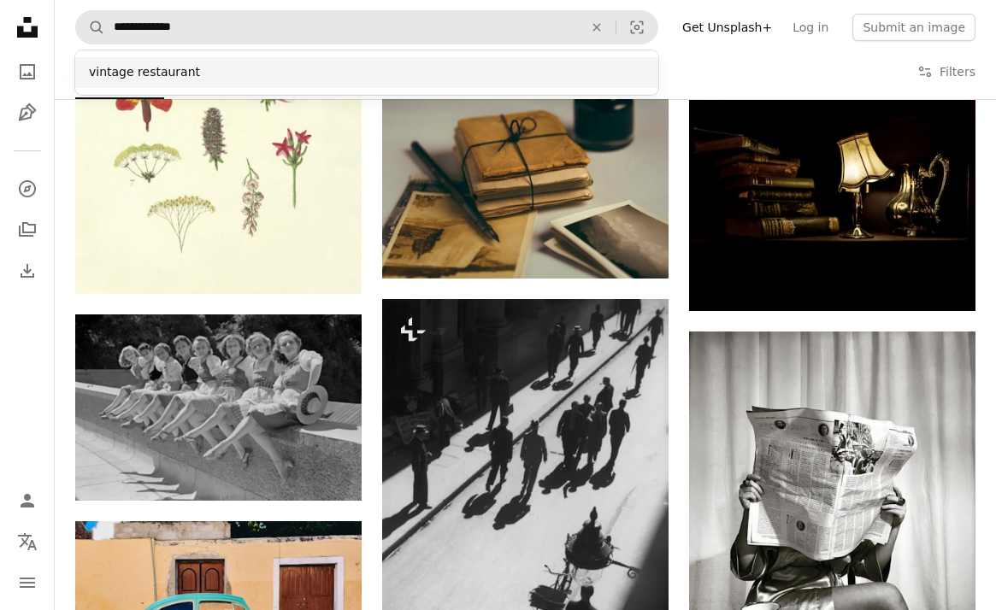
click at [220, 68] on div "vintage restaurant" at bounding box center [366, 72] width 583 height 31
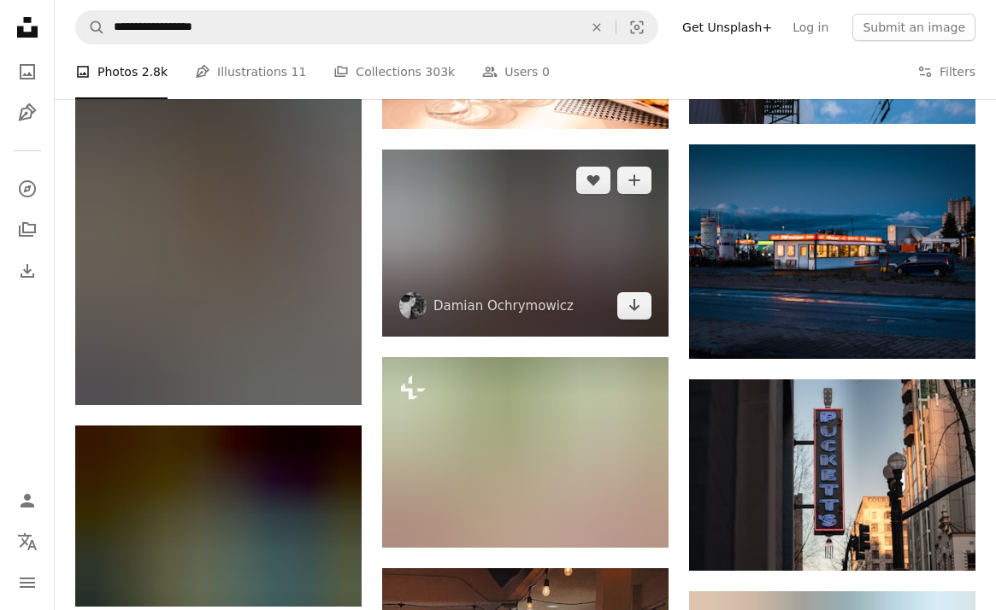
scroll to position [10346, 0]
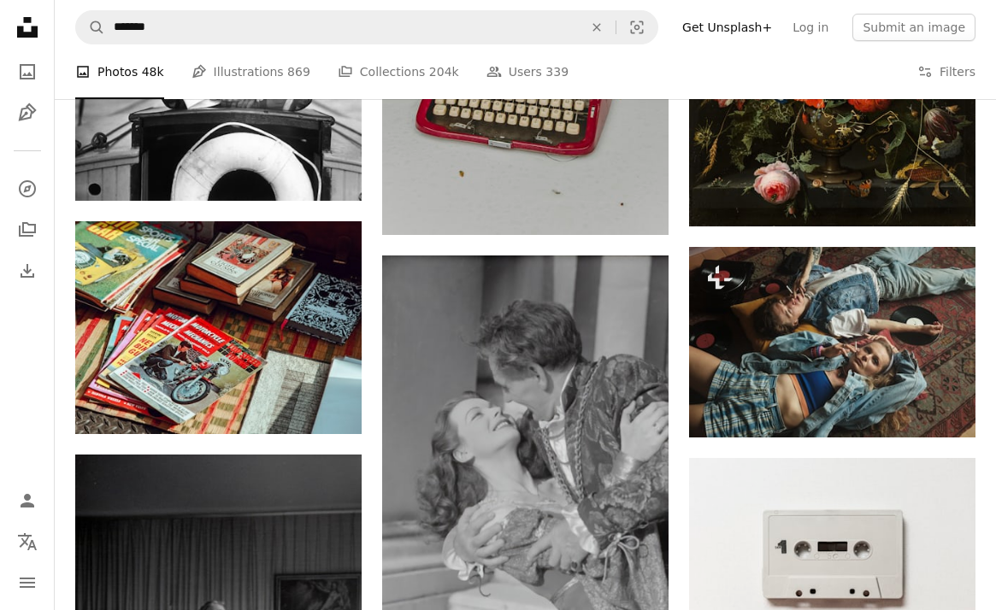
scroll to position [12867, 0]
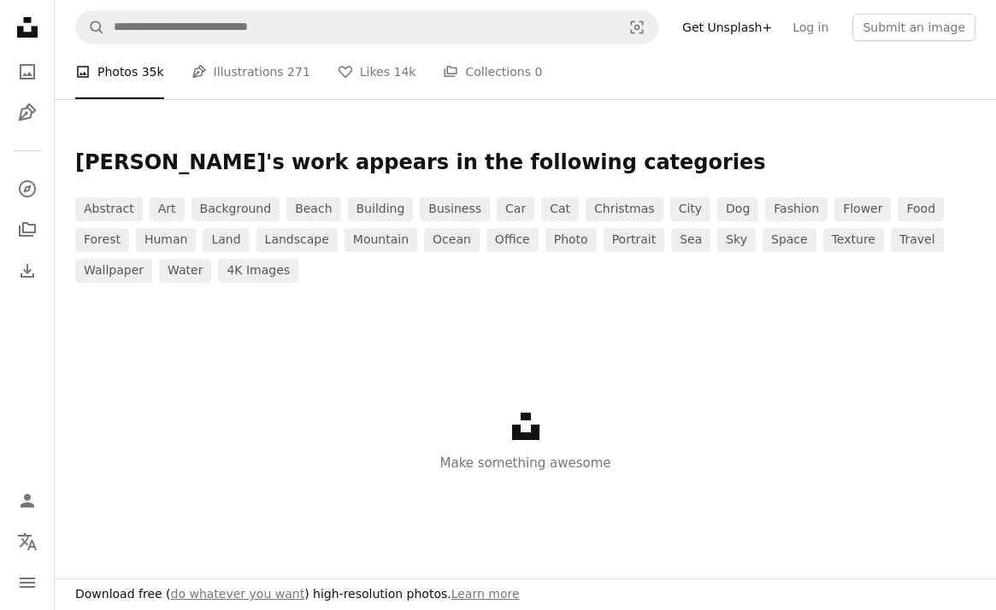
scroll to position [124, 0]
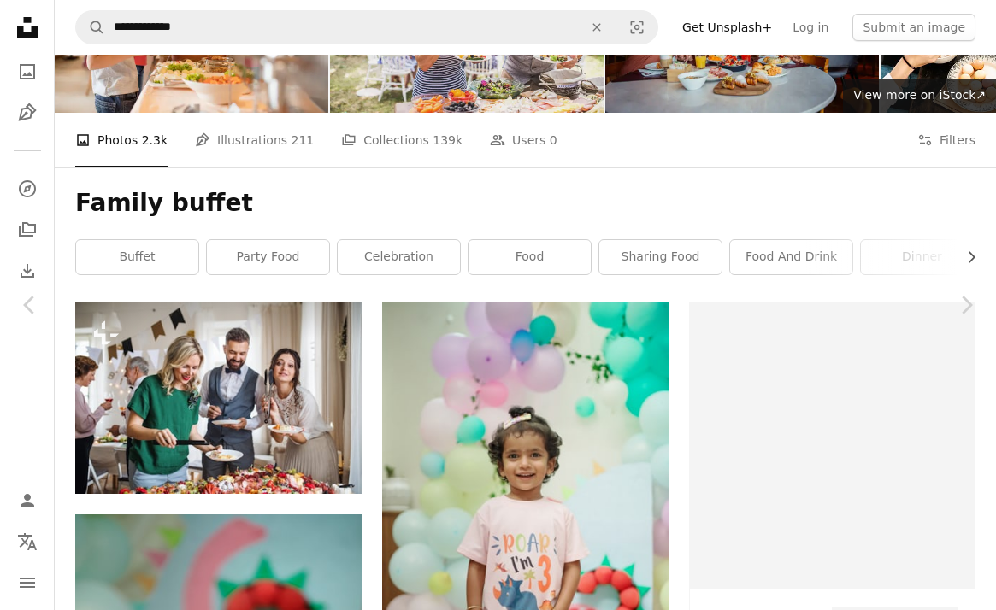
scroll to position [1862, 0]
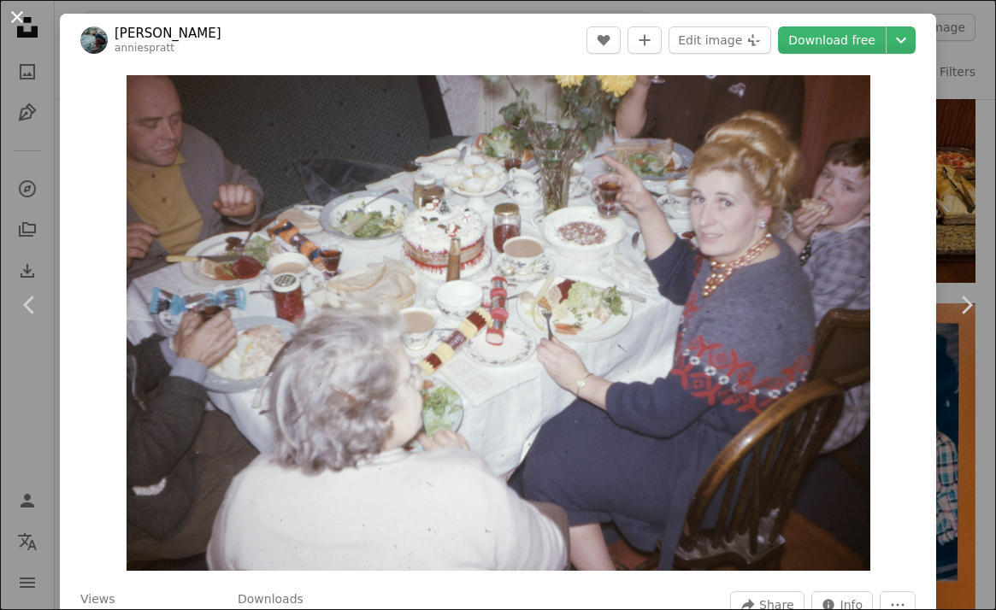
click at [26, 19] on button "An X shape" at bounding box center [17, 17] width 21 height 21
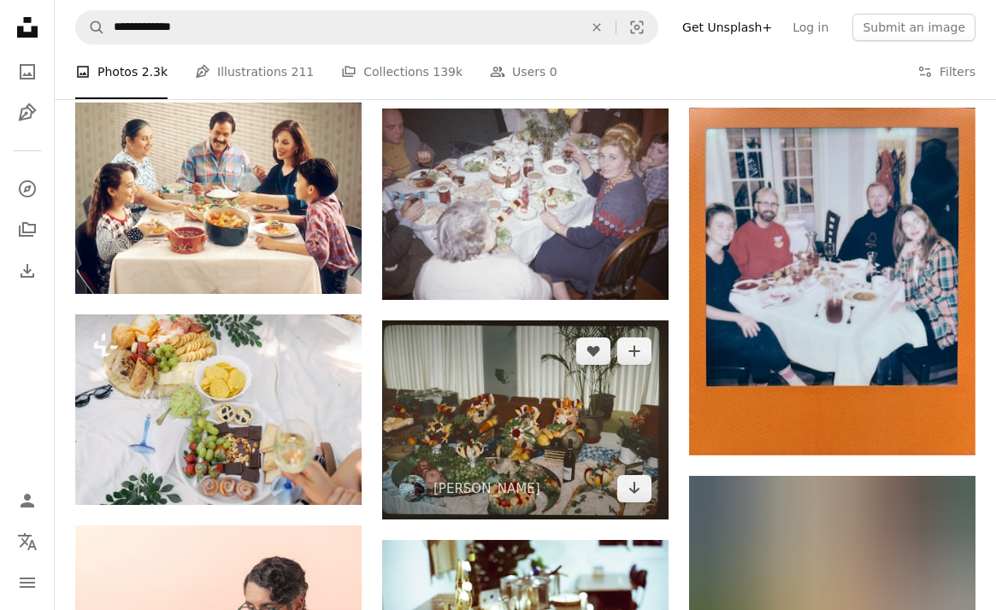
scroll to position [2064, 0]
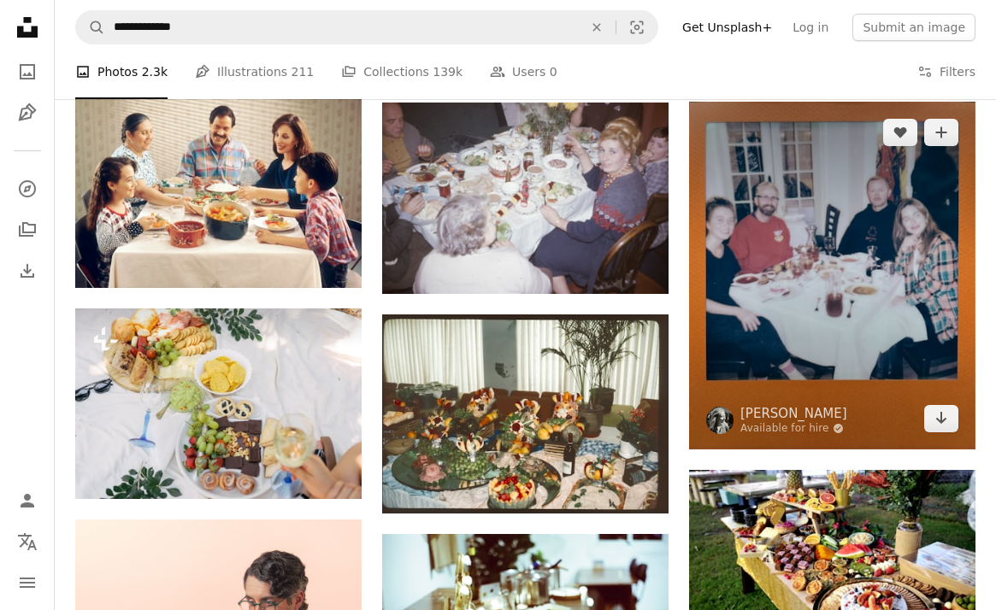
click at [798, 310] on img at bounding box center [832, 276] width 286 height 348
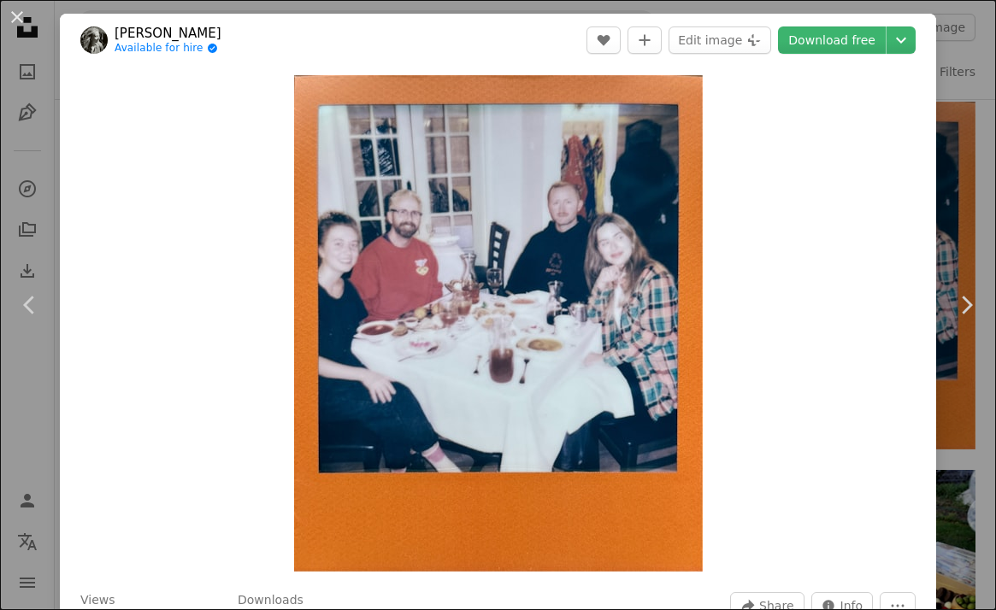
click at [162, 32] on link "[PERSON_NAME]" at bounding box center [168, 33] width 107 height 17
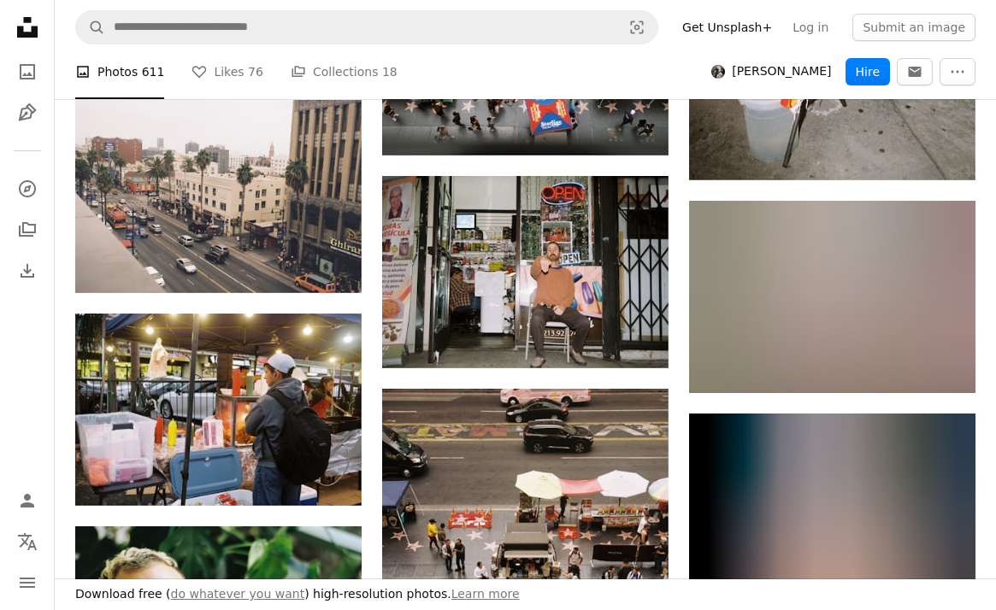
scroll to position [1401, 0]
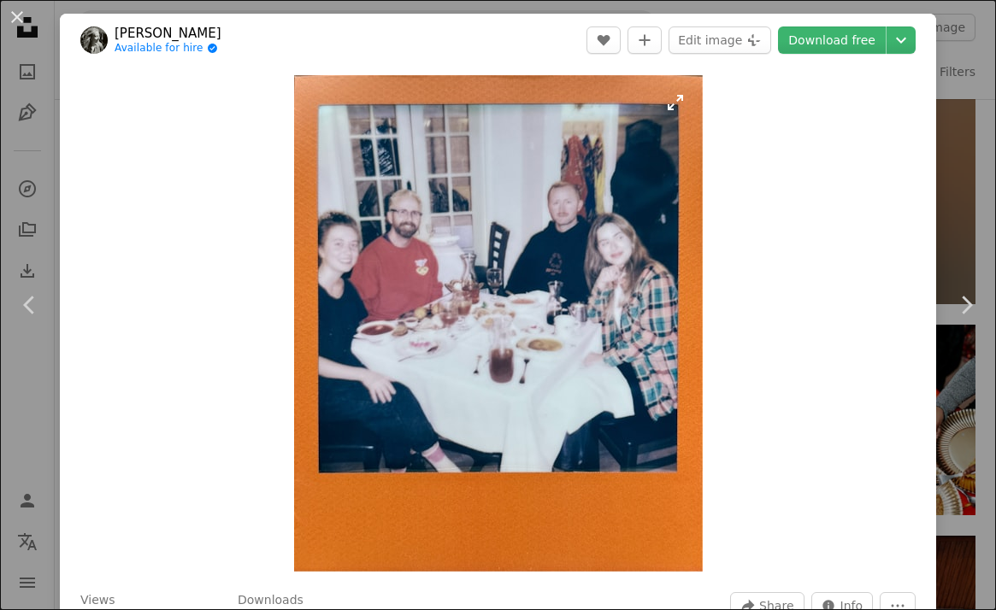
scroll to position [2064, 0]
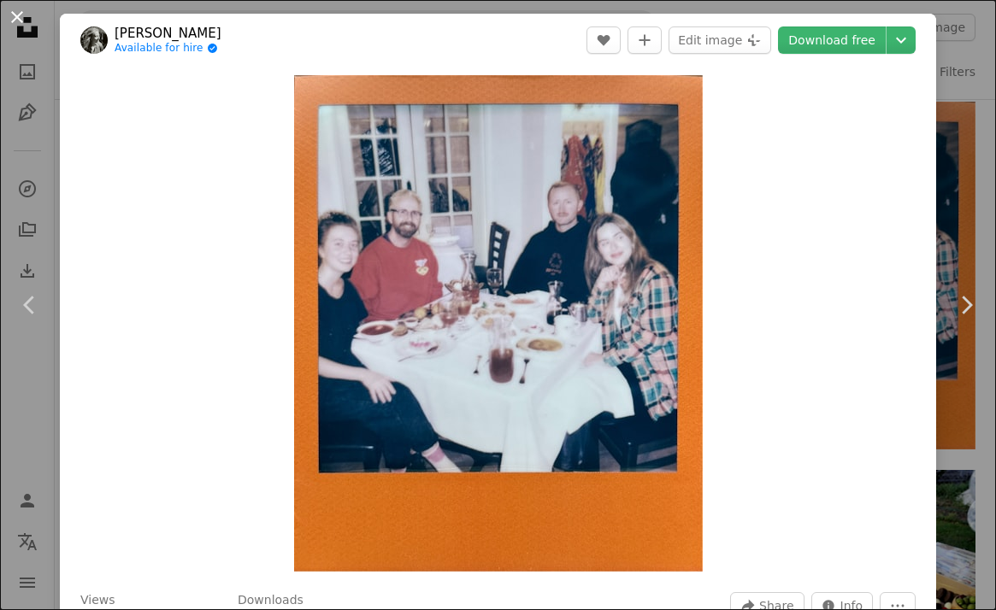
click at [13, 19] on button "An X shape" at bounding box center [17, 17] width 21 height 21
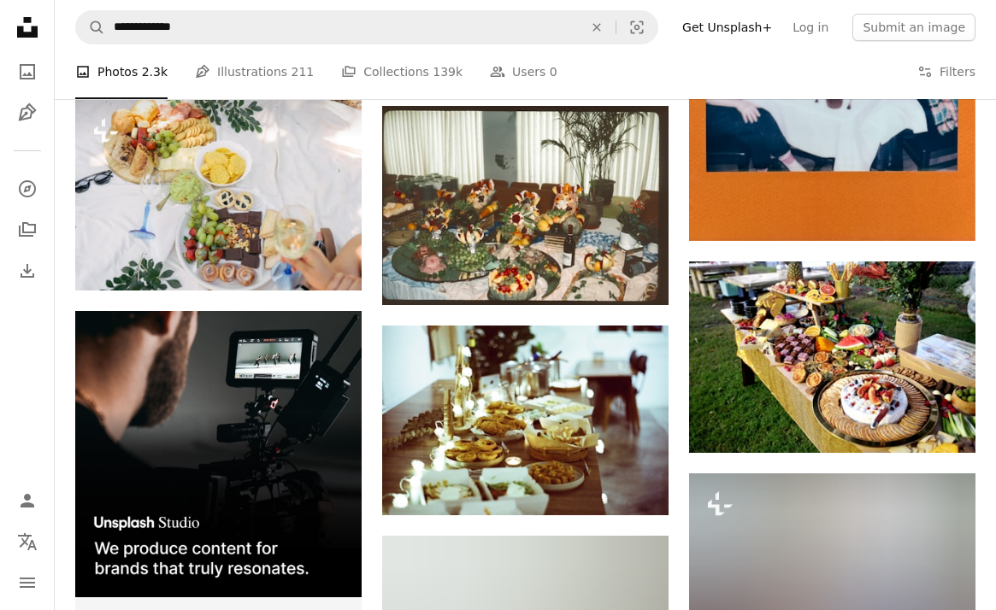
scroll to position [2274, 0]
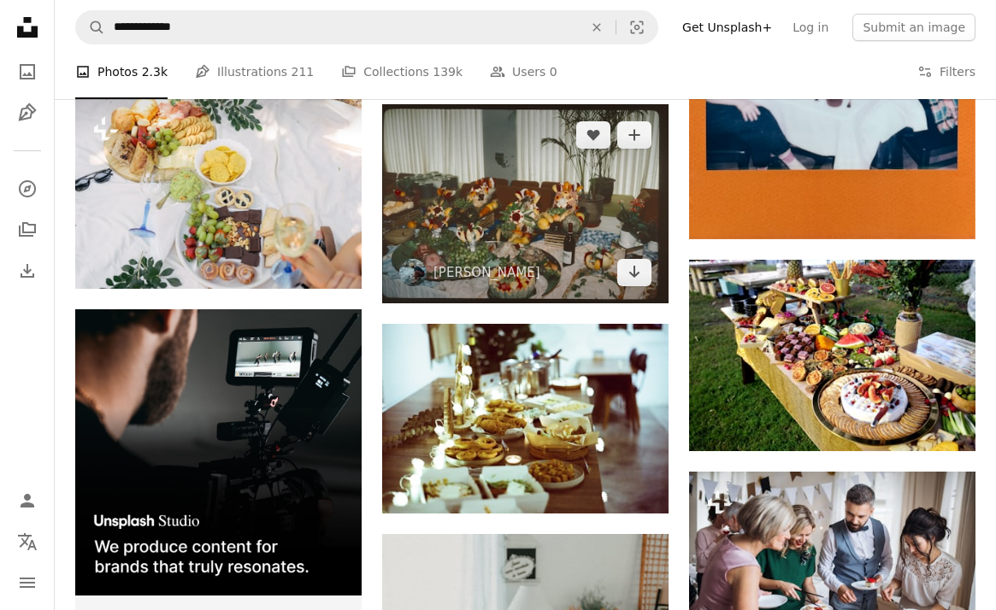
click at [455, 244] on img at bounding box center [525, 203] width 286 height 199
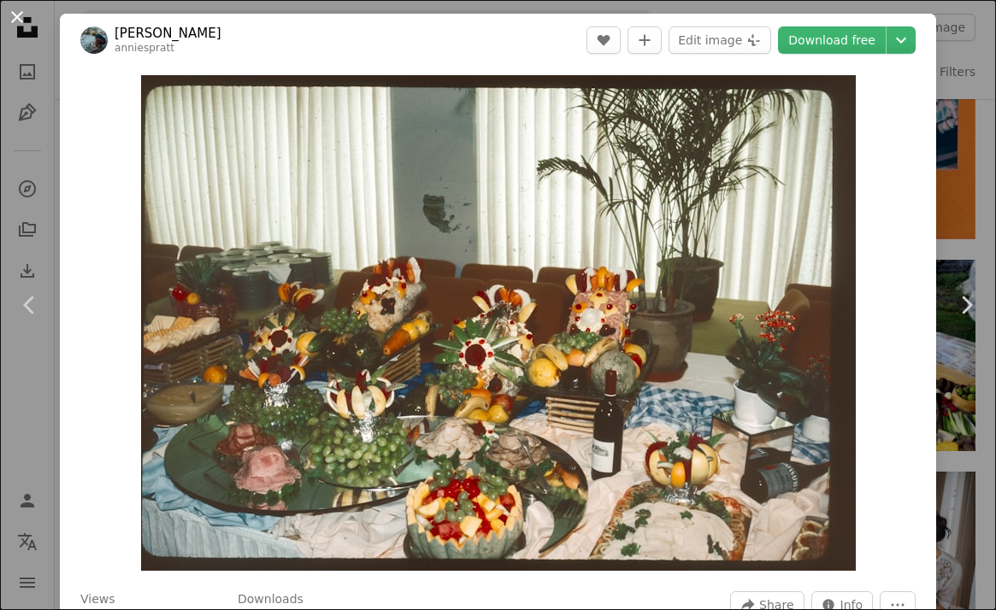
click at [18, 10] on button "An X shape" at bounding box center [17, 17] width 21 height 21
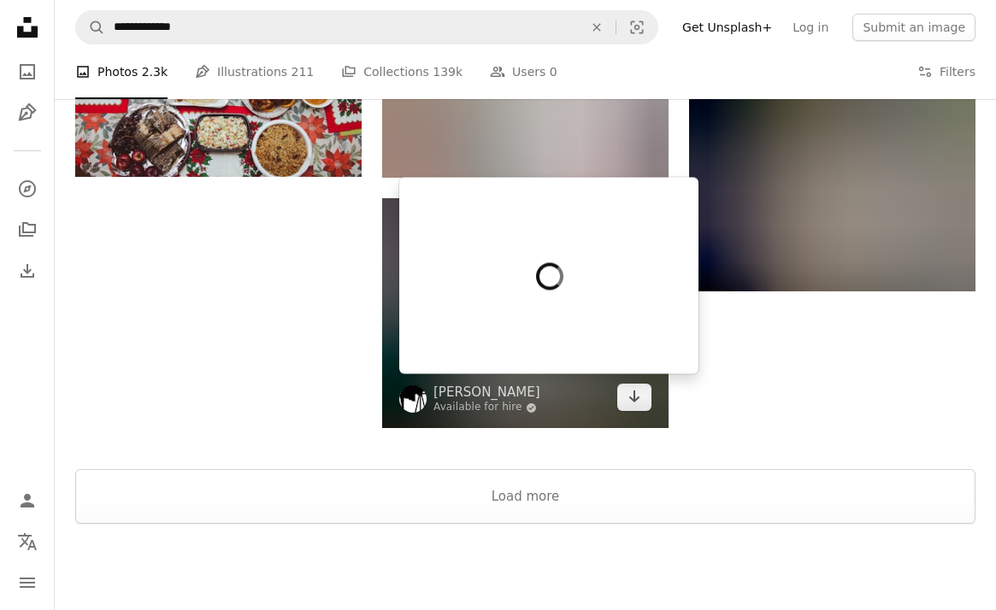
scroll to position [3916, 0]
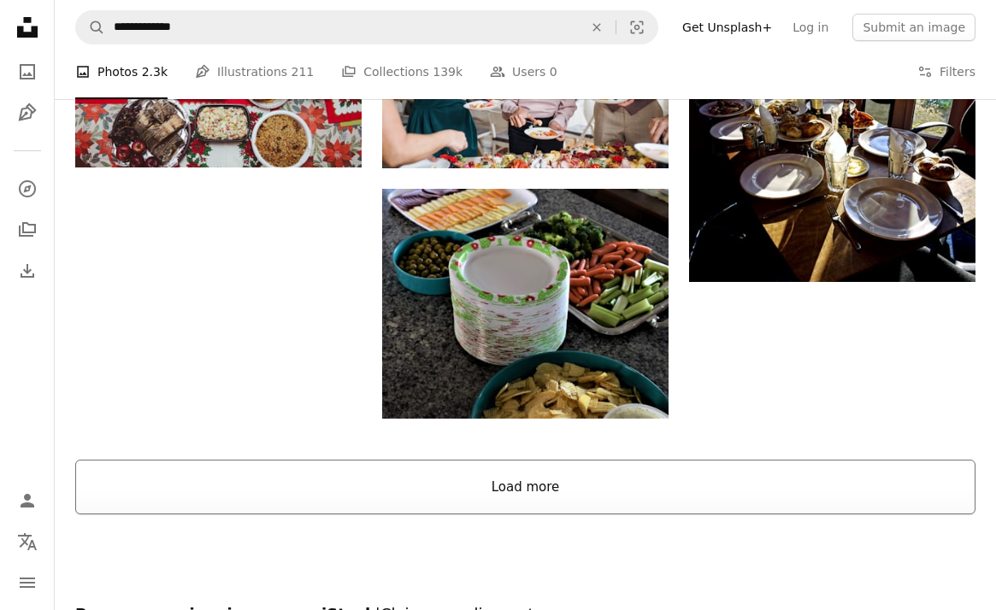
click at [430, 480] on button "Load more" at bounding box center [525, 487] width 900 height 55
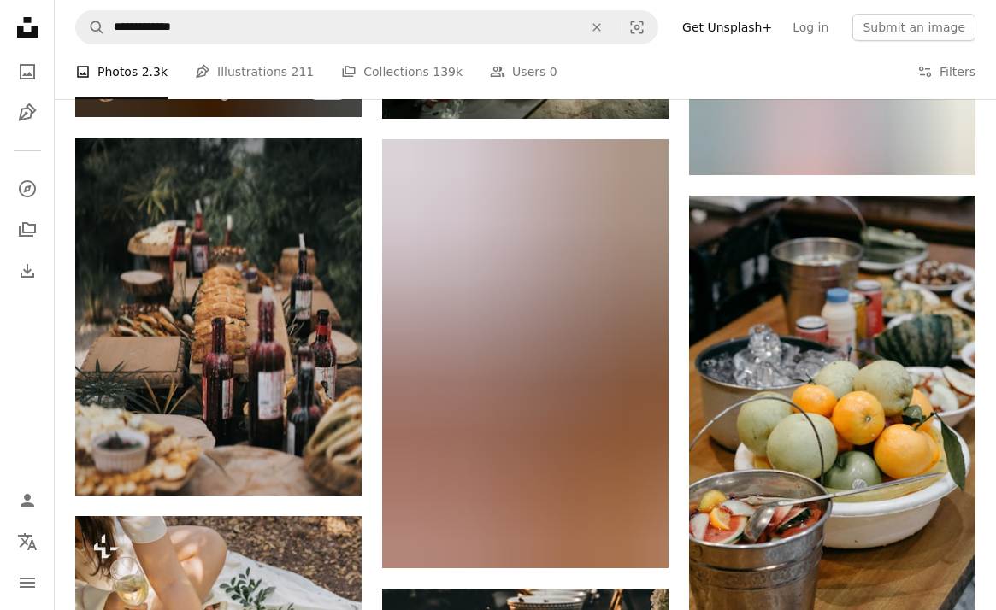
scroll to position [5282, 0]
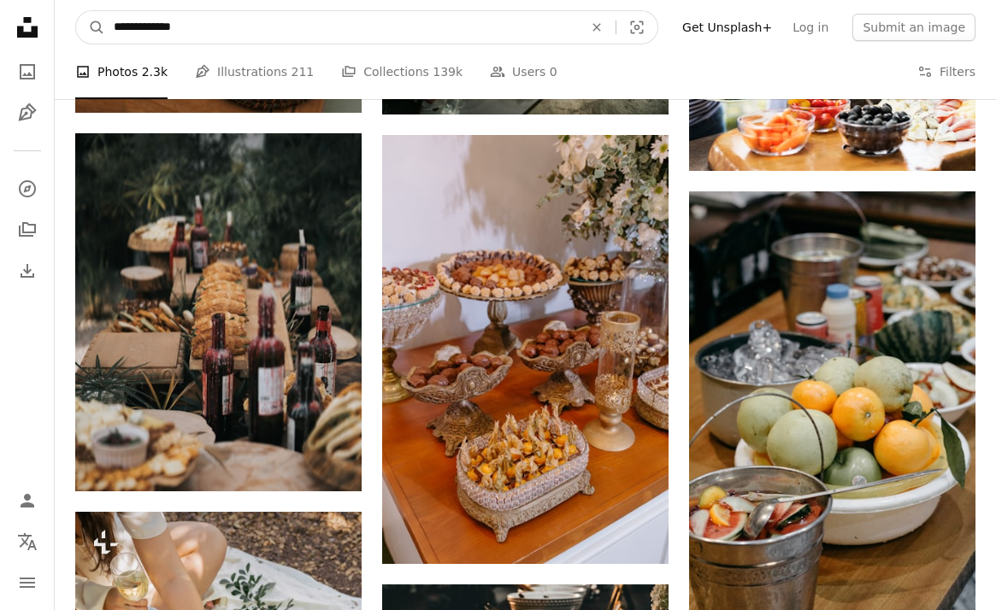
click at [126, 29] on input "**********" at bounding box center [341, 27] width 473 height 32
type input "**********"
click at [91, 27] on button "A magnifying glass" at bounding box center [90, 27] width 29 height 32
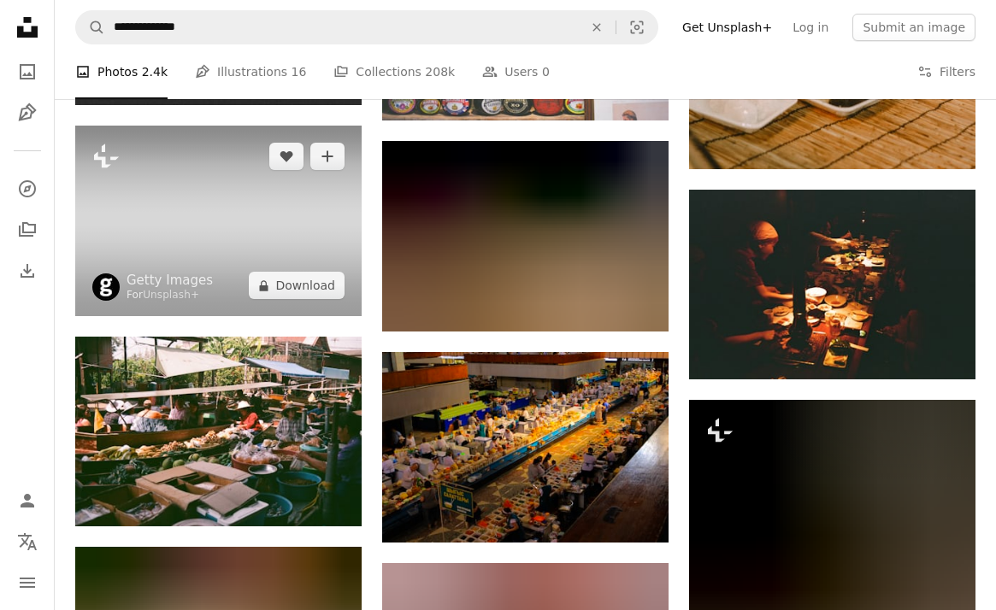
scroll to position [7377, 0]
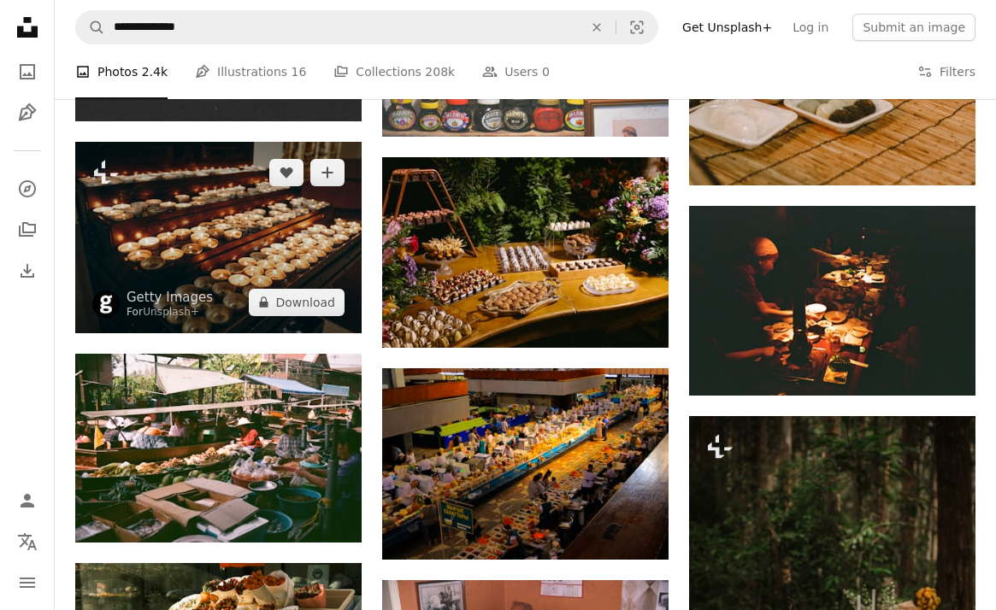
click at [203, 219] on img at bounding box center [218, 237] width 286 height 191
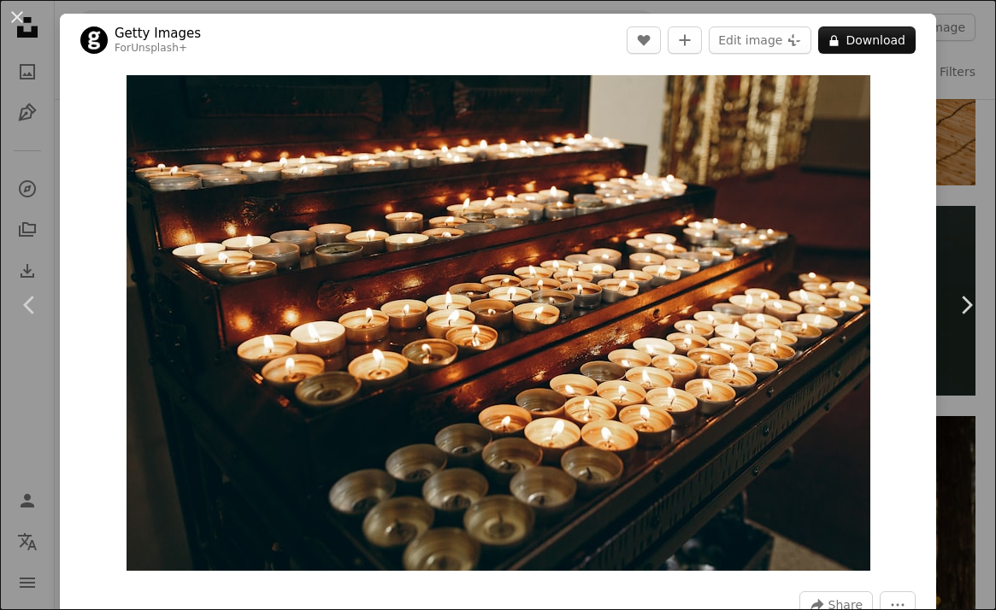
click at [47, 88] on div "An X shape Chevron left Chevron right Getty Images For Unsplash+ A heart A plus…" at bounding box center [498, 305] width 996 height 610
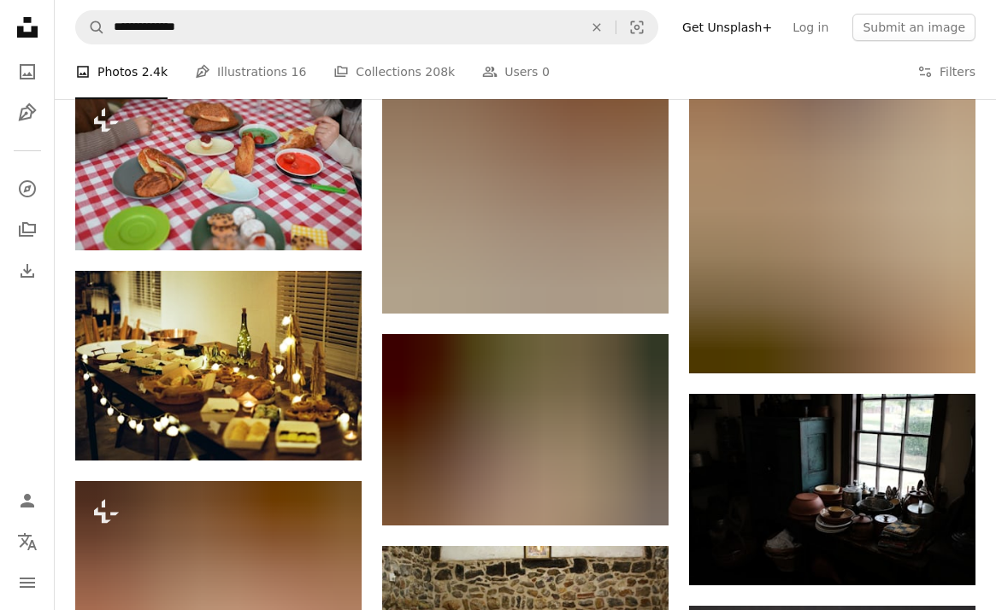
scroll to position [11218, 0]
